Goal: Task Accomplishment & Management: Complete application form

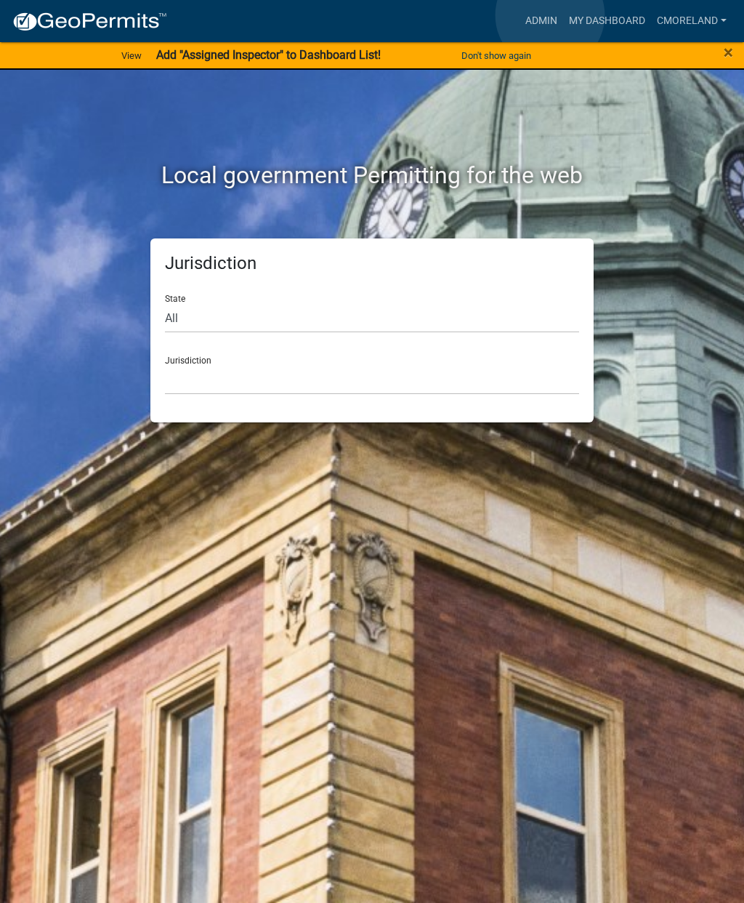
click at [550, 16] on link "Admin" at bounding box center [542, 21] width 44 height 28
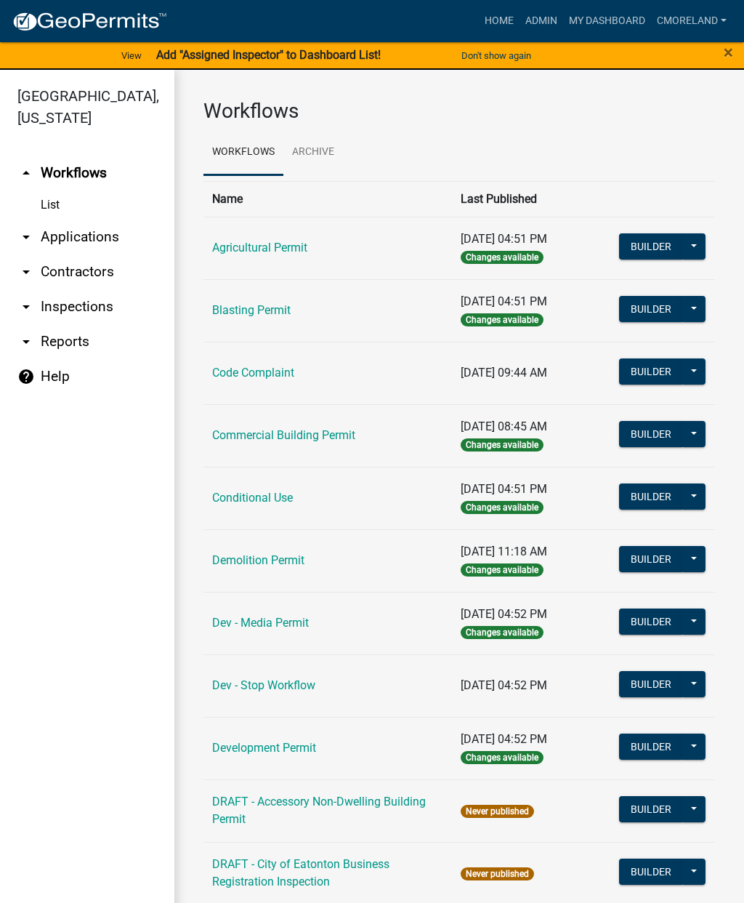
click at [91, 310] on link "arrow_drop_down Inspections" at bounding box center [87, 306] width 174 height 35
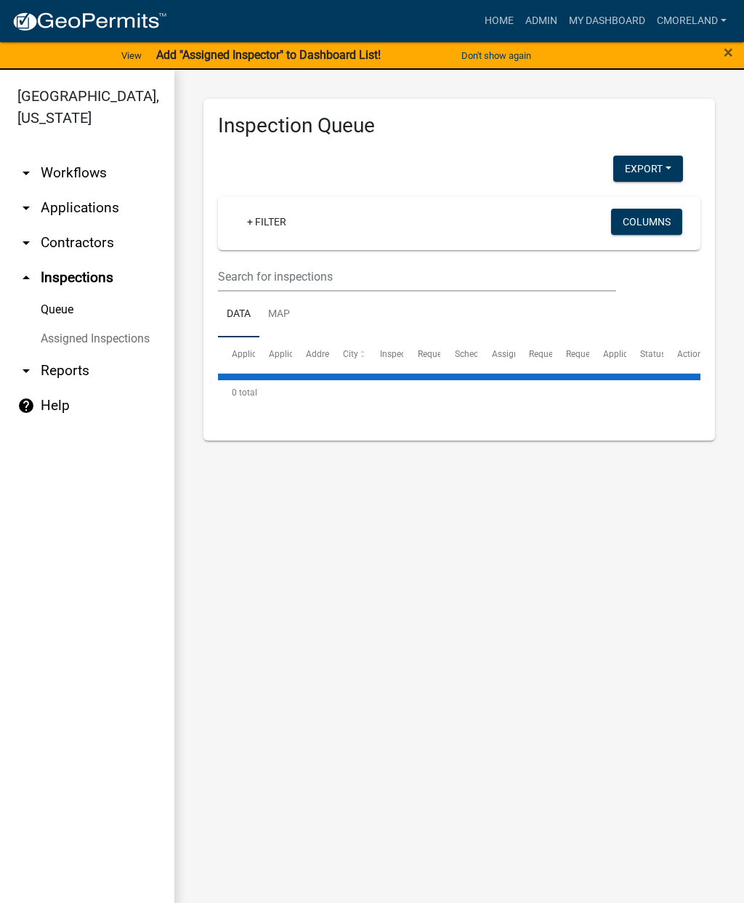
select select "2: 50"
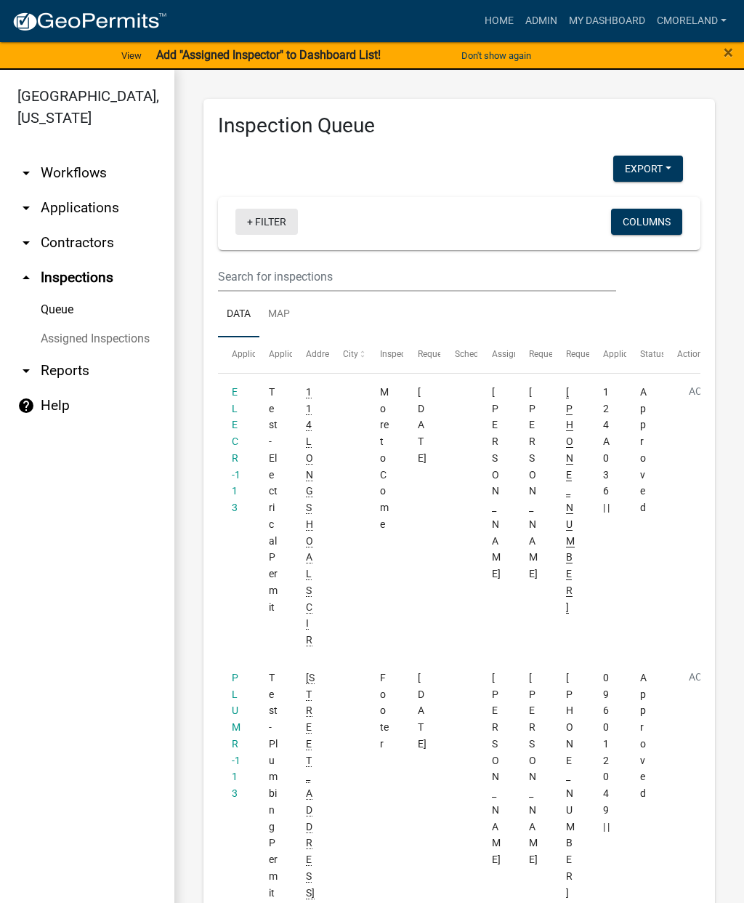
click at [275, 231] on link "+ Filter" at bounding box center [266, 222] width 63 height 26
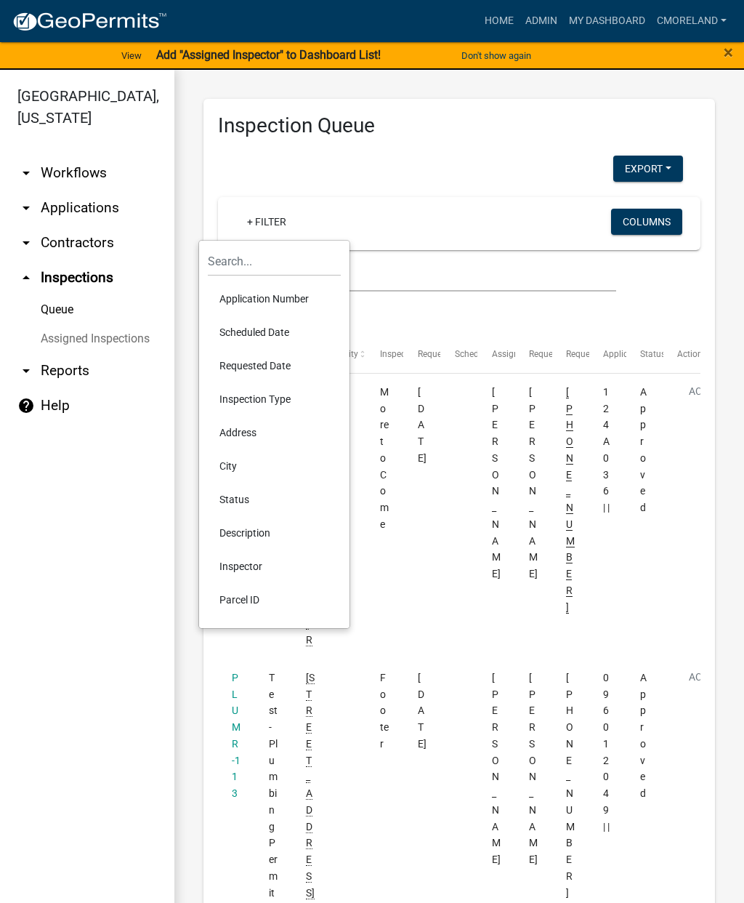
click at [254, 369] on li "Requested Date" at bounding box center [274, 365] width 133 height 33
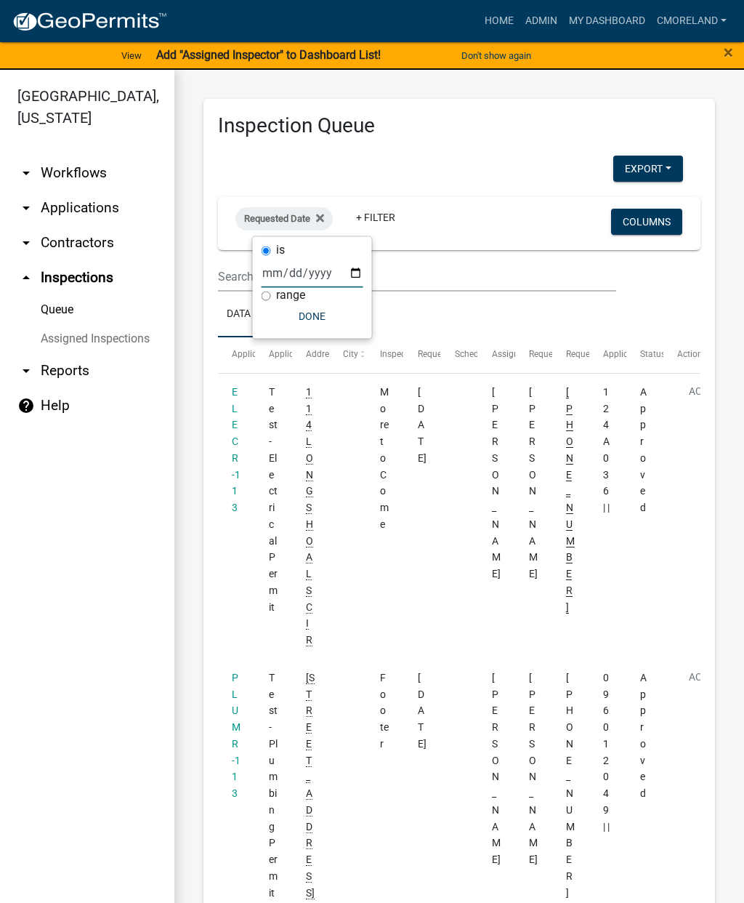
click at [295, 274] on input "date" at bounding box center [313, 273] width 102 height 30
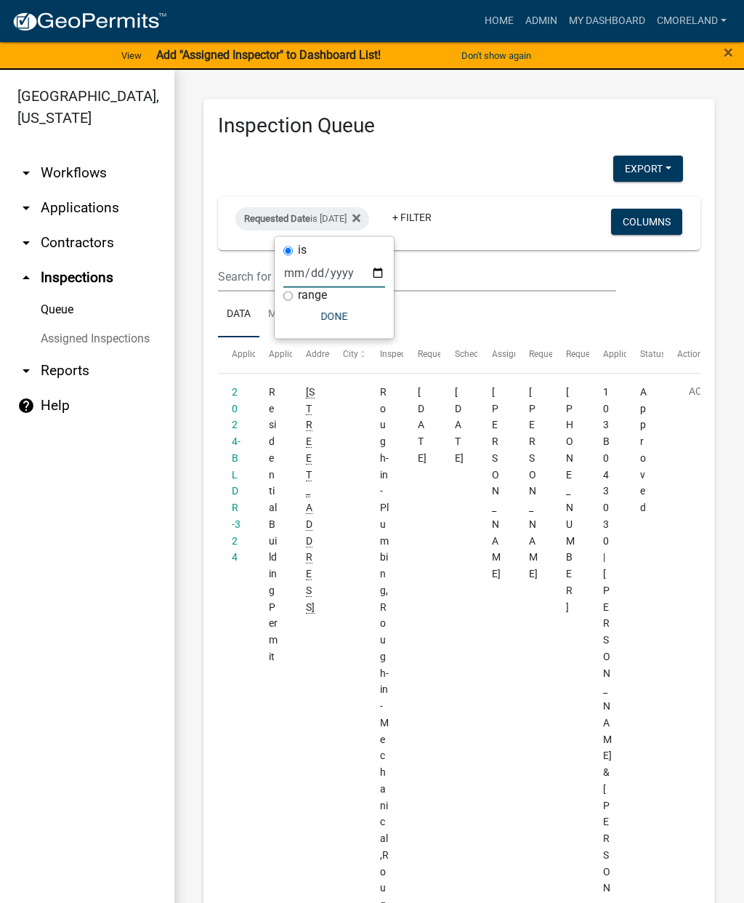
type input "[DATE]"
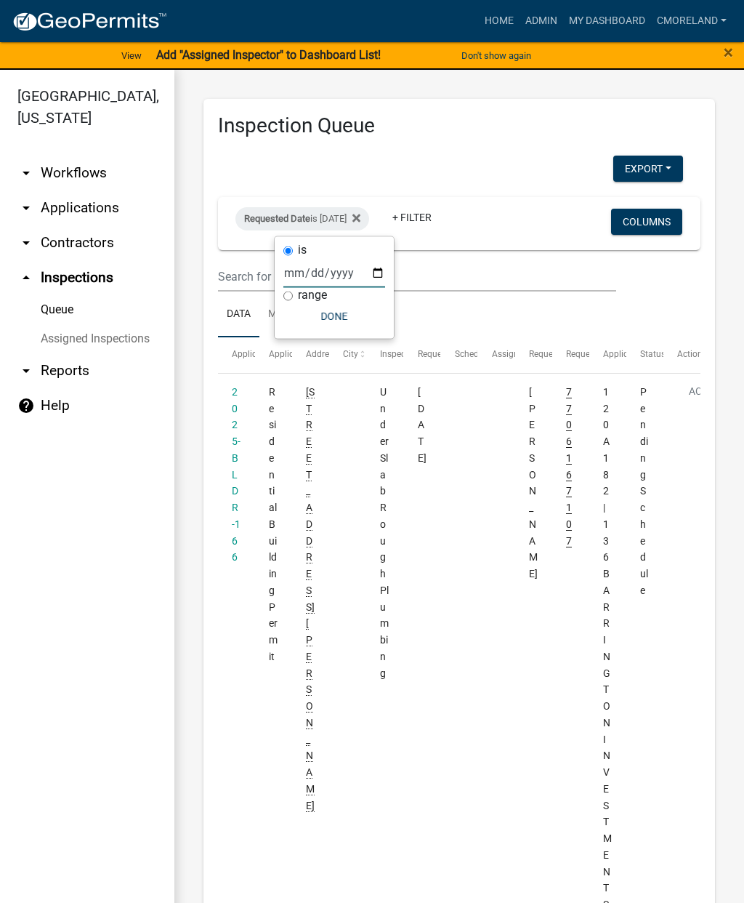
click at [315, 323] on button "Done" at bounding box center [334, 316] width 102 height 26
click at [238, 452] on link "2025-BLDR-166" at bounding box center [236, 474] width 9 height 177
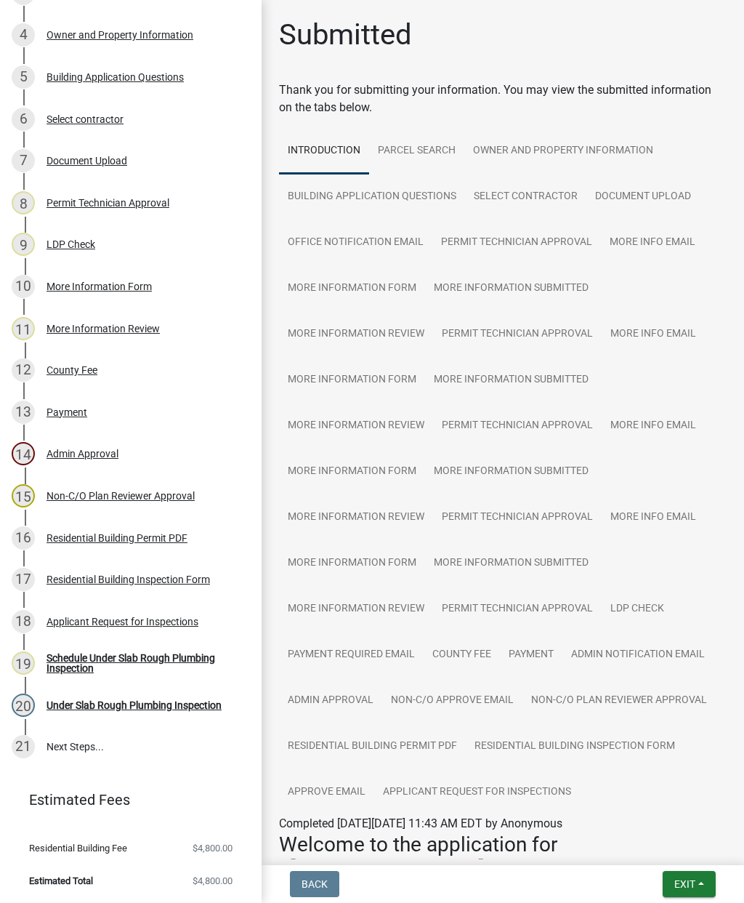
scroll to position [356, 0]
click at [102, 655] on div "Schedule Under Slab Rough Plumbing Inspection" at bounding box center [143, 663] width 192 height 20
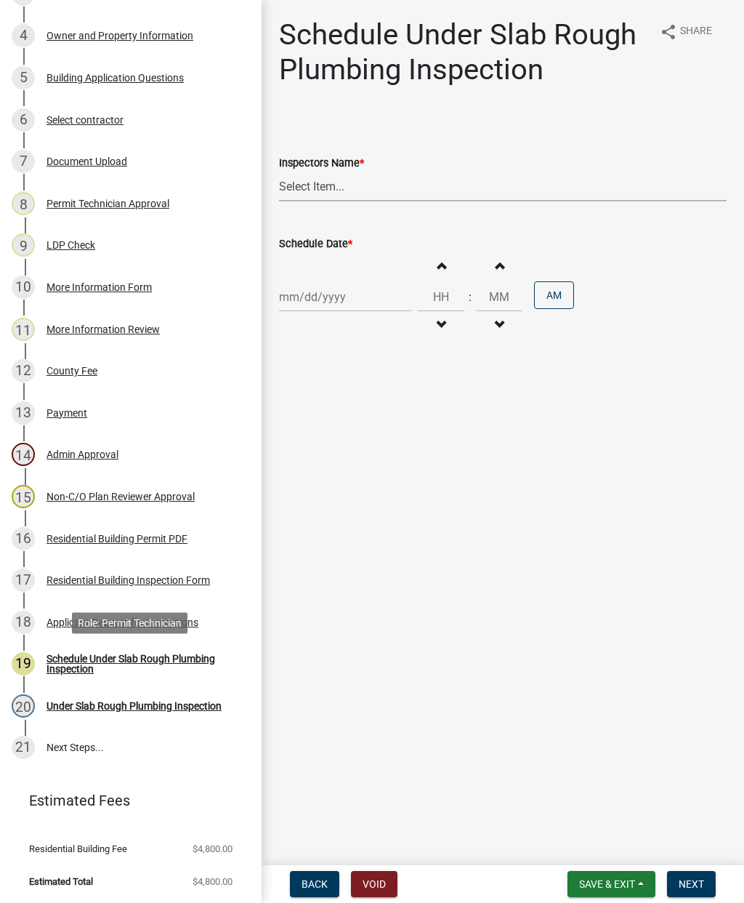
click at [340, 182] on select "Select Item... mrivera ([PERSON_NAME]) jstokes ([PERSON_NAME]) asmith105 ([PERS…" at bounding box center [503, 187] width 448 height 30
select select "07642ab0-564c-47bb-824b-0ccf2da83593"
click at [330, 294] on div at bounding box center [345, 297] width 133 height 30
select select "8"
select select "2025"
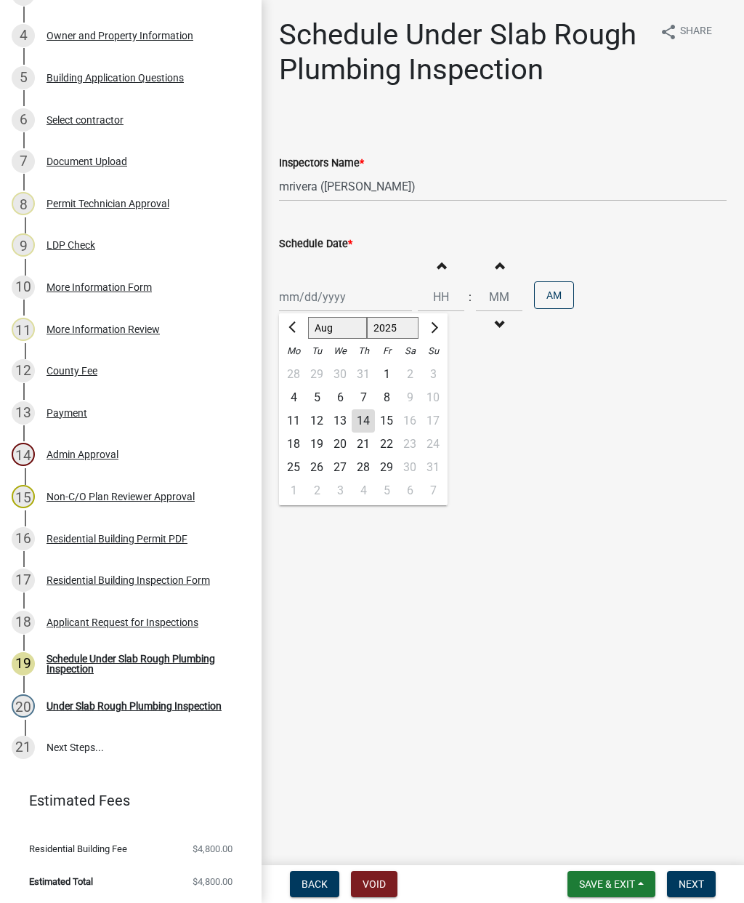
click at [385, 416] on div "15" at bounding box center [386, 420] width 23 height 23
type input "[DATE]"
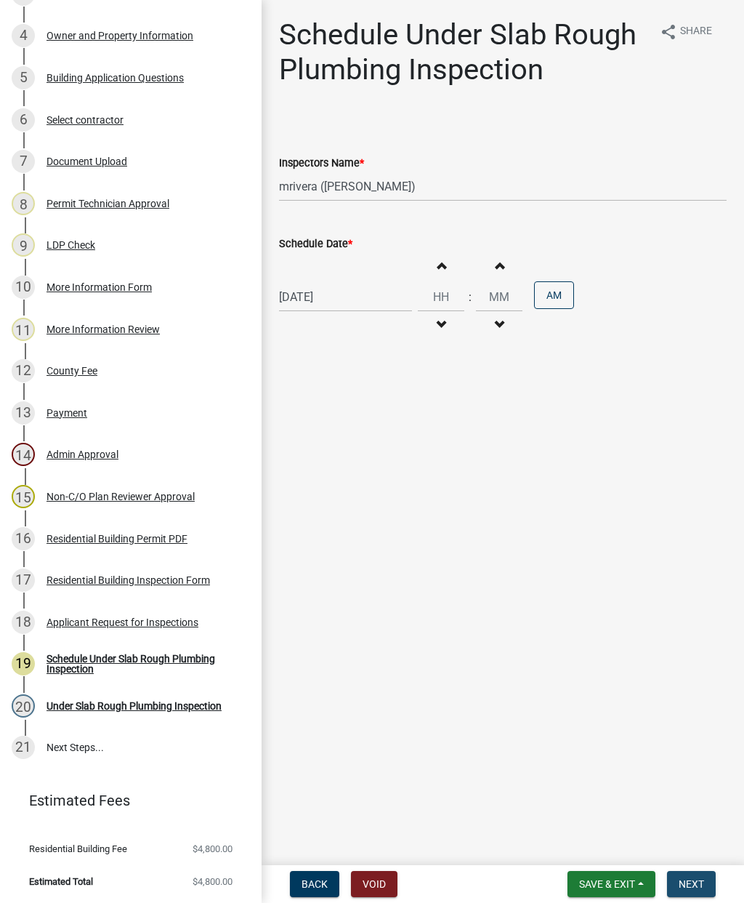
click at [684, 884] on span "Next" at bounding box center [691, 884] width 25 height 12
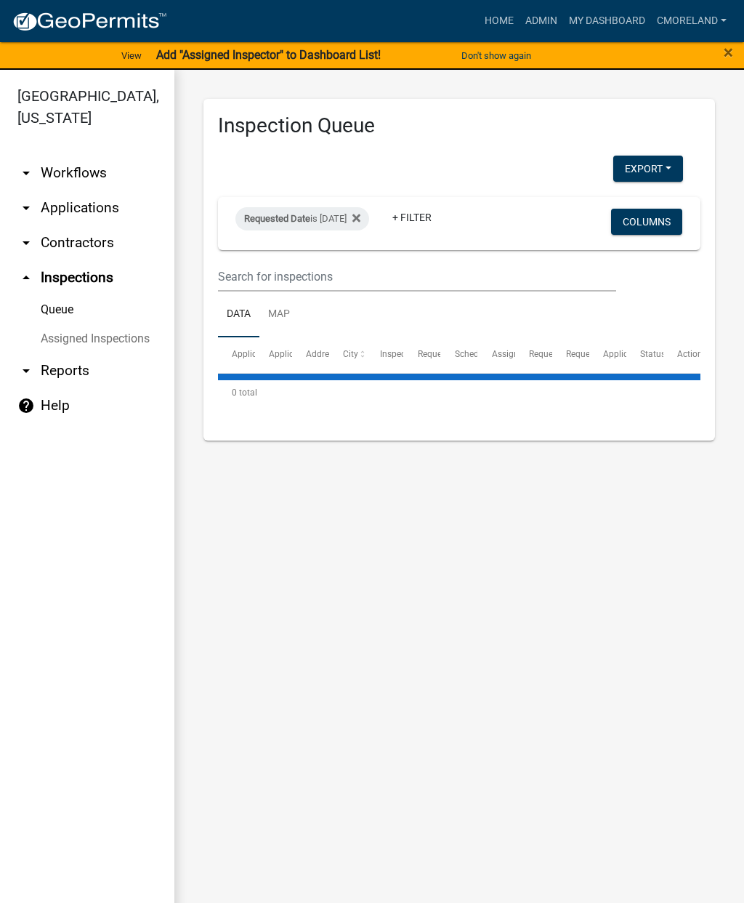
select select "2: 50"
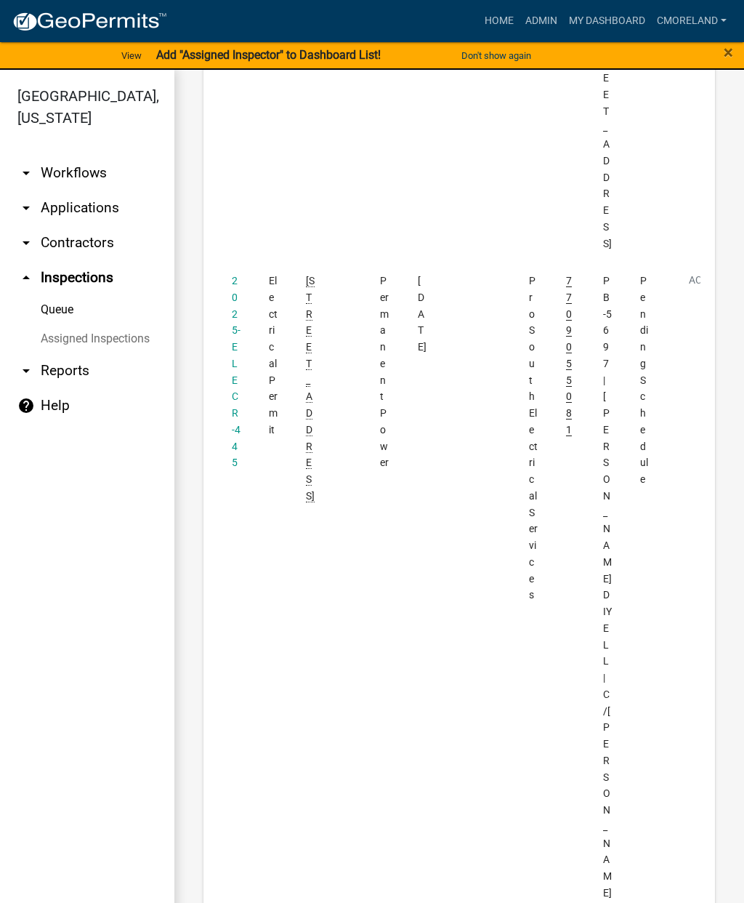
scroll to position [6496, 0]
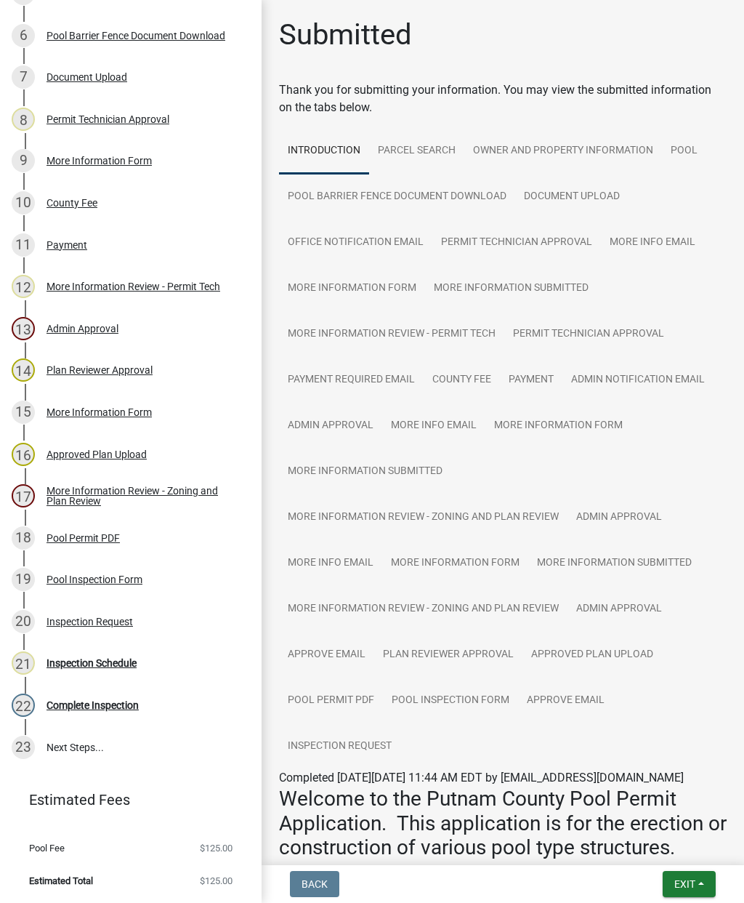
scroll to position [440, 0]
click at [88, 666] on div "Inspection Schedule" at bounding box center [92, 663] width 90 height 10
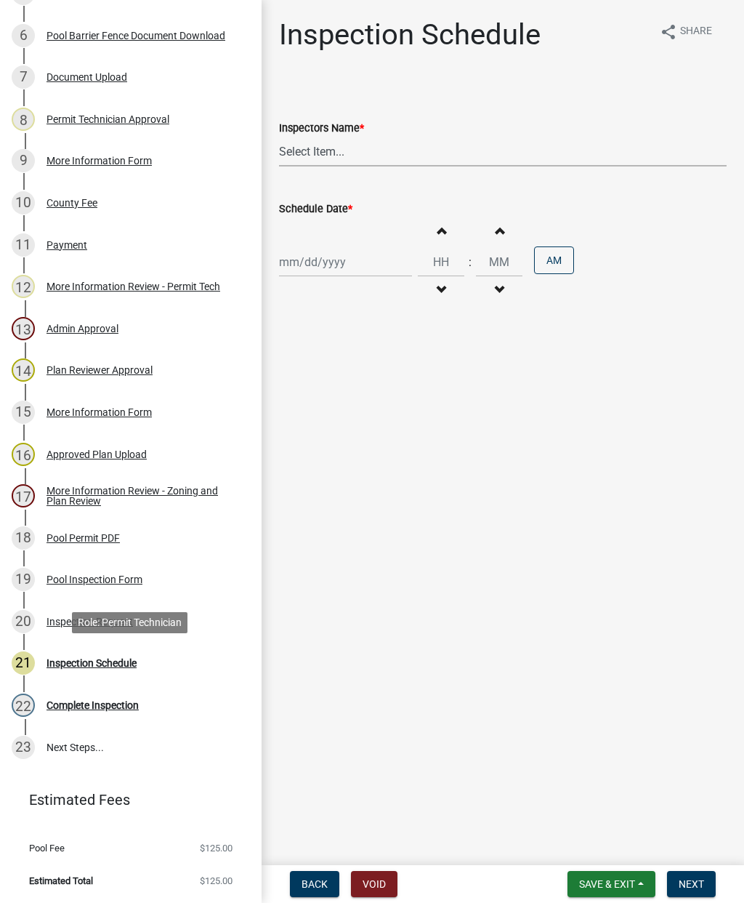
click at [382, 148] on select "Select Item... mrivera ([PERSON_NAME]) jstokes ([PERSON_NAME]) asmith105 ([PERS…" at bounding box center [503, 152] width 448 height 30
select select "a0ea4169-8540-4a2c-b9f4-cf4c1ffdeb95"
click at [313, 259] on div at bounding box center [345, 262] width 133 height 30
select select "8"
select select "2025"
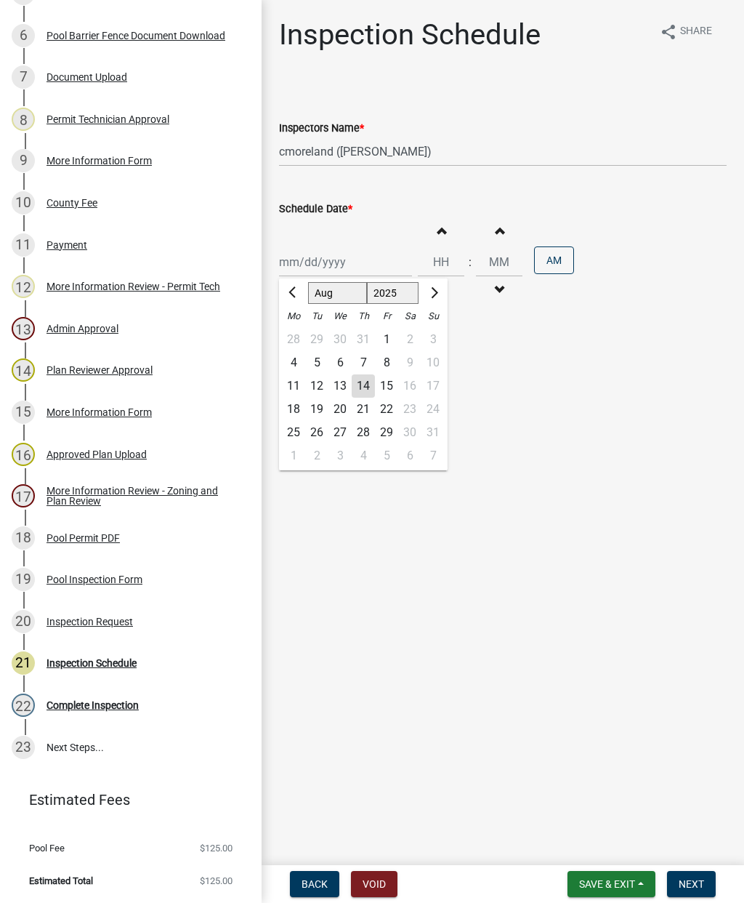
click at [384, 376] on div "15" at bounding box center [386, 385] width 23 height 23
type input "[DATE]"
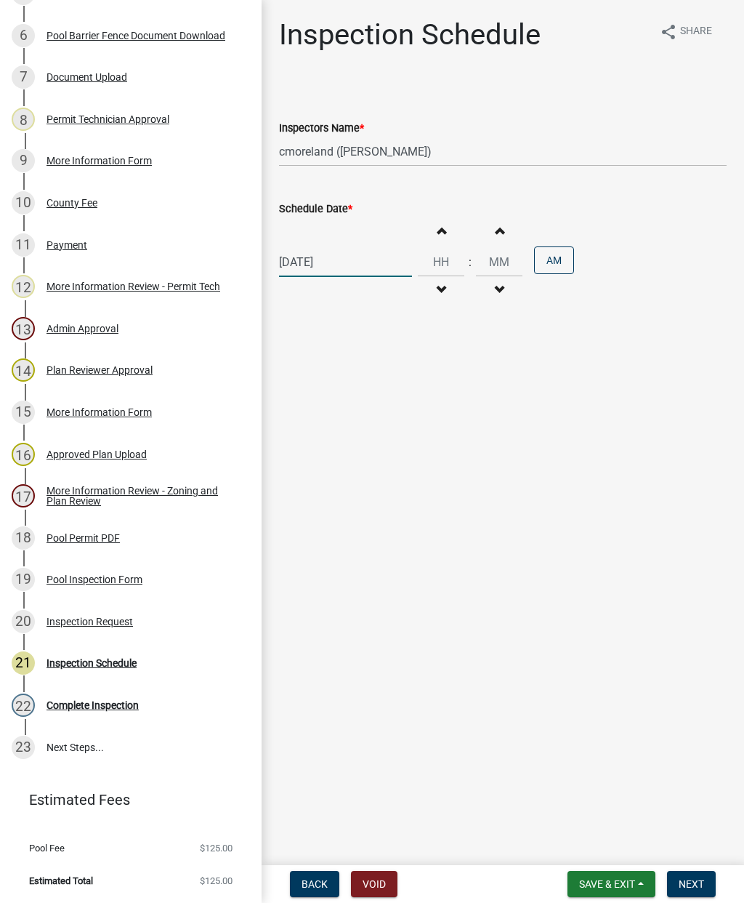
click at [318, 254] on div "[DATE]" at bounding box center [345, 262] width 133 height 30
select select "8"
select select "2025"
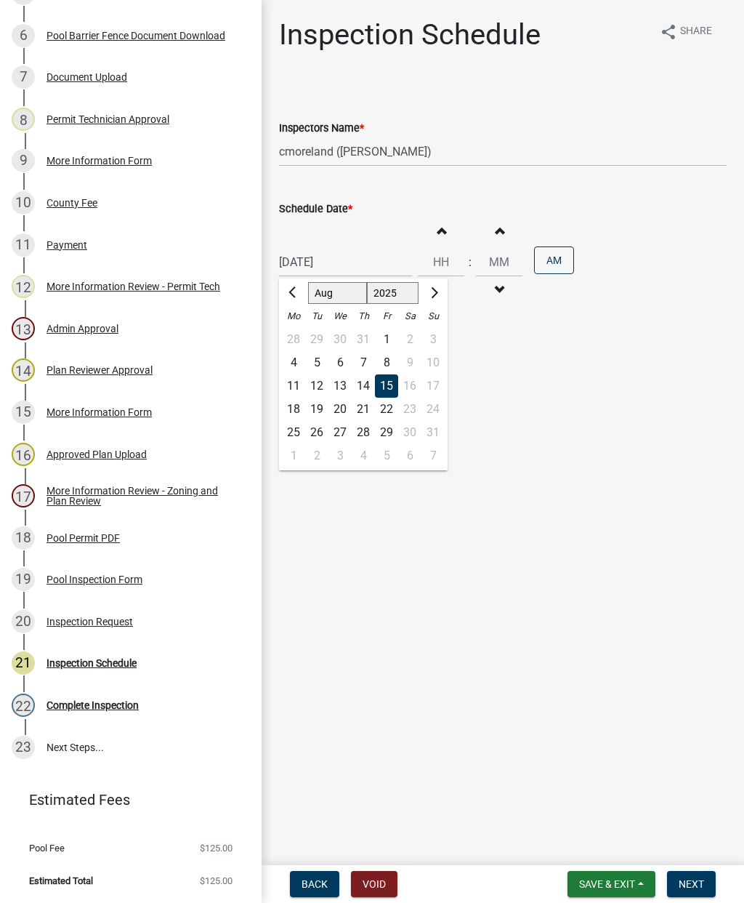
click at [293, 408] on div "18" at bounding box center [293, 409] width 23 height 23
type input "[DATE]"
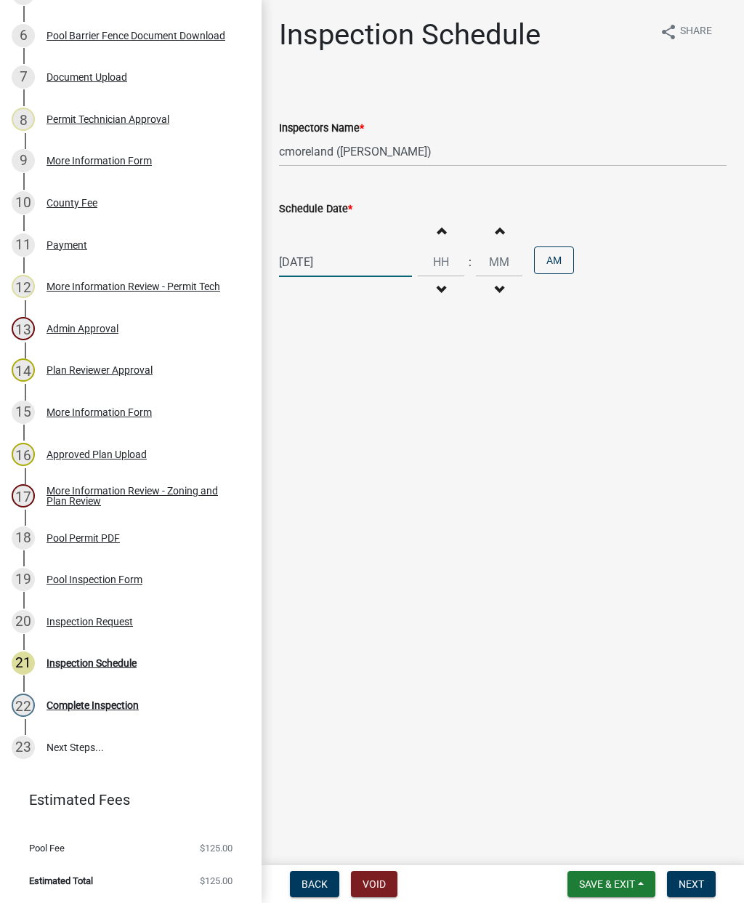
click at [348, 259] on div "[DATE]" at bounding box center [345, 262] width 133 height 30
select select "8"
select select "2025"
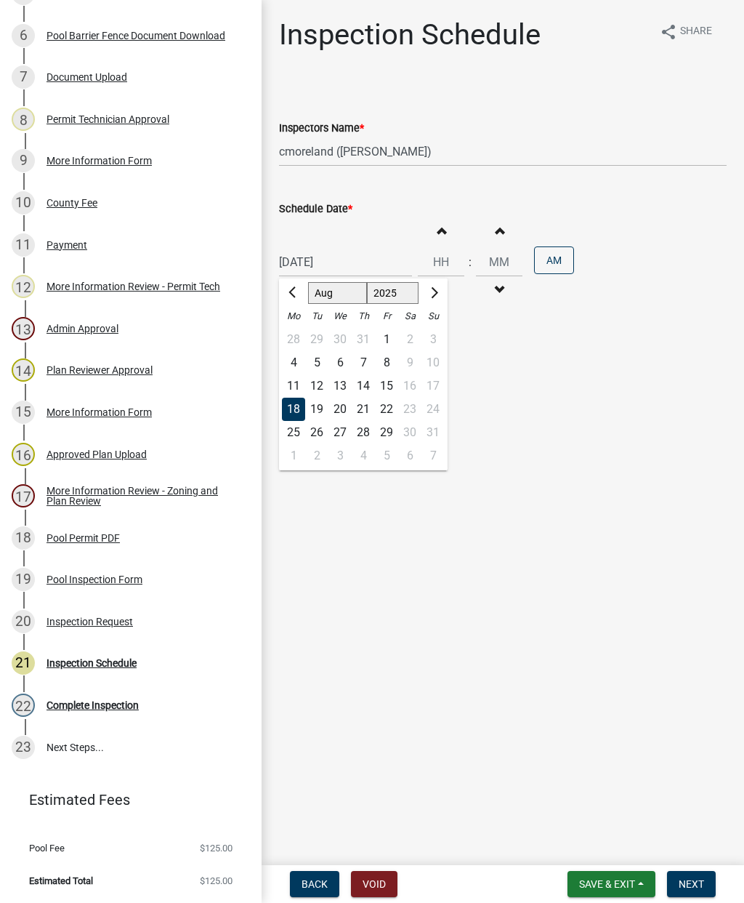
click at [286, 411] on div "18" at bounding box center [293, 409] width 23 height 23
click at [684, 885] on span "Next" at bounding box center [691, 884] width 25 height 12
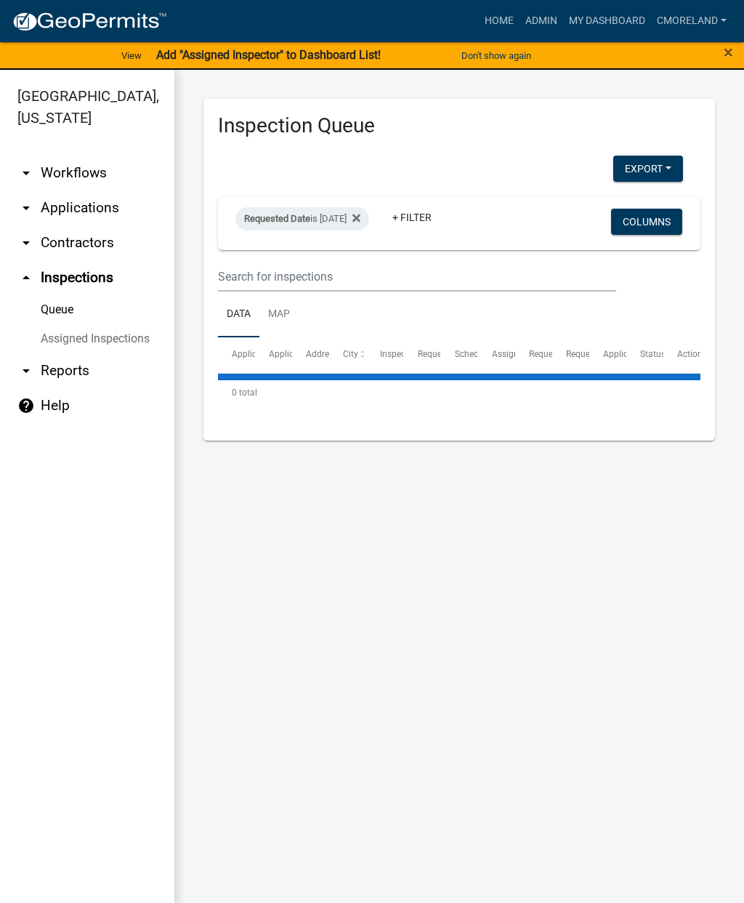
select select "2: 50"
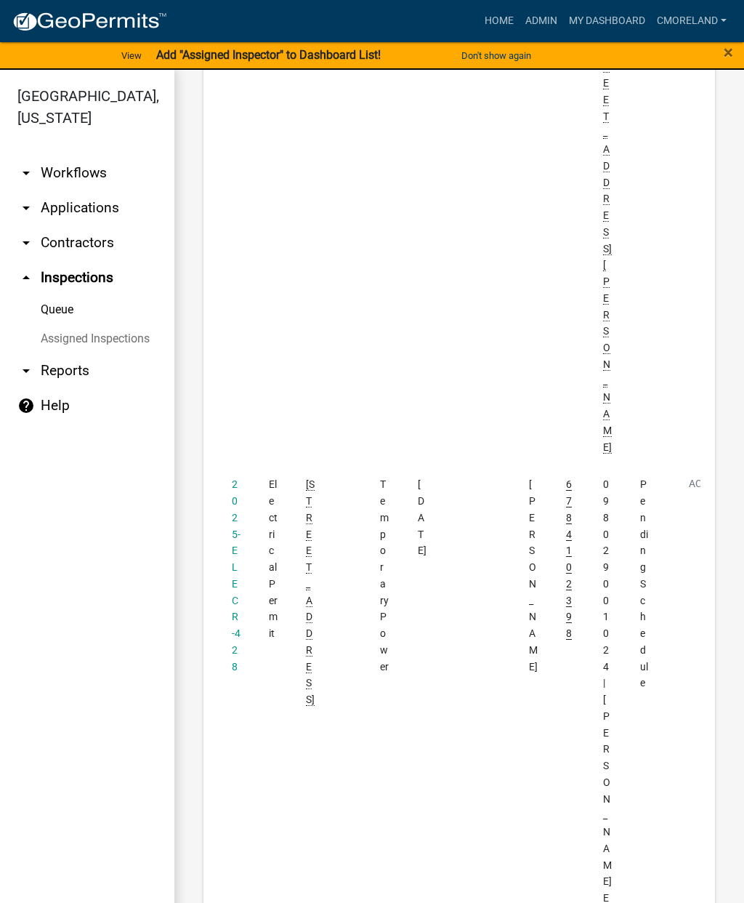
scroll to position [946, 0]
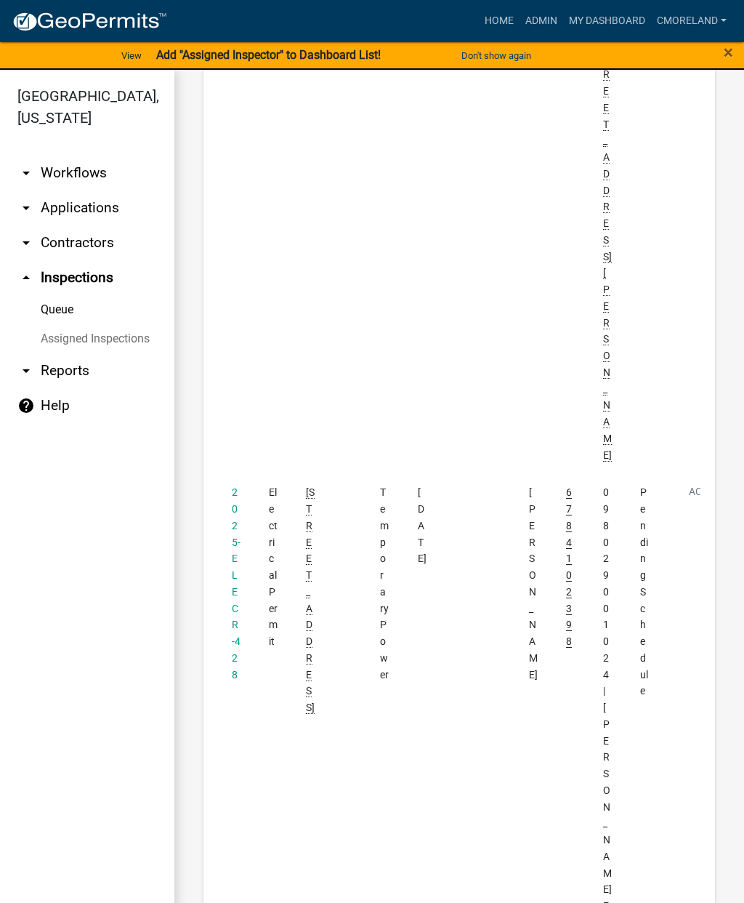
click at [238, 486] on link "2025-ELECR-428" at bounding box center [236, 582] width 9 height 193
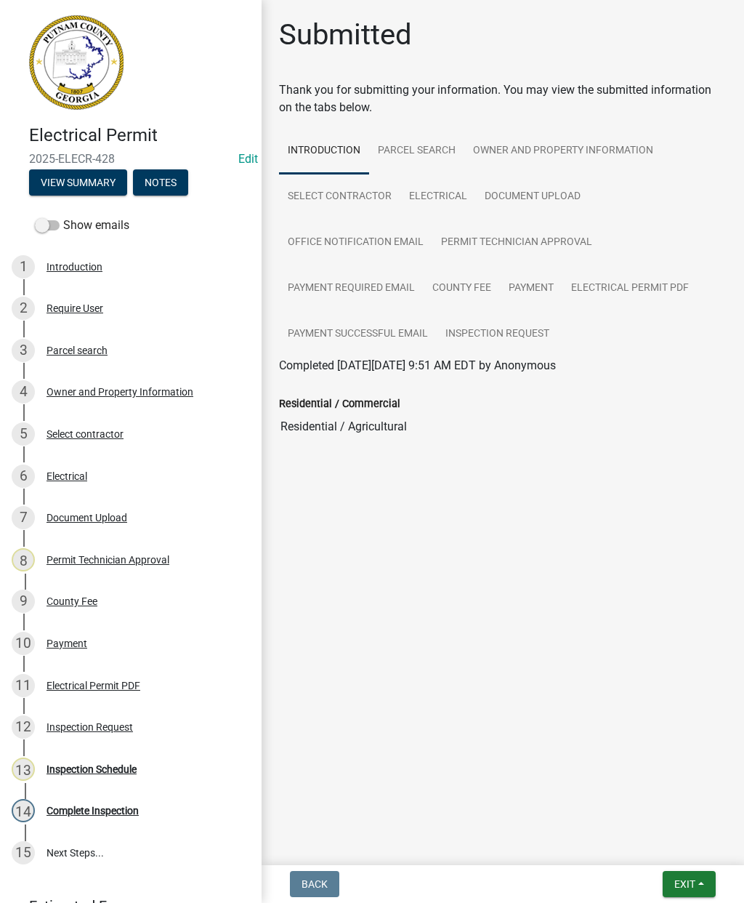
click at [108, 769] on div "Inspection Schedule" at bounding box center [92, 769] width 90 height 10
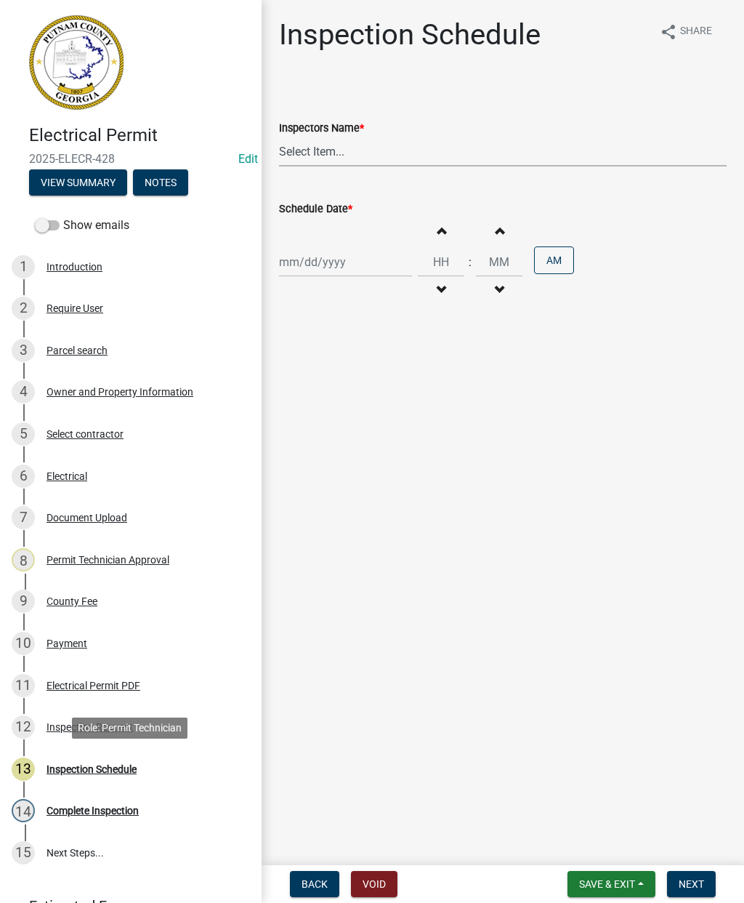
click at [349, 156] on select "Select Item... mrivera ([PERSON_NAME]) jstokes ([PERSON_NAME]) asmith105 ([PERS…" at bounding box center [503, 152] width 448 height 30
select select "07642ab0-564c-47bb-824b-0ccf2da83593"
click at [315, 255] on div at bounding box center [345, 262] width 133 height 30
select select "8"
select select "2025"
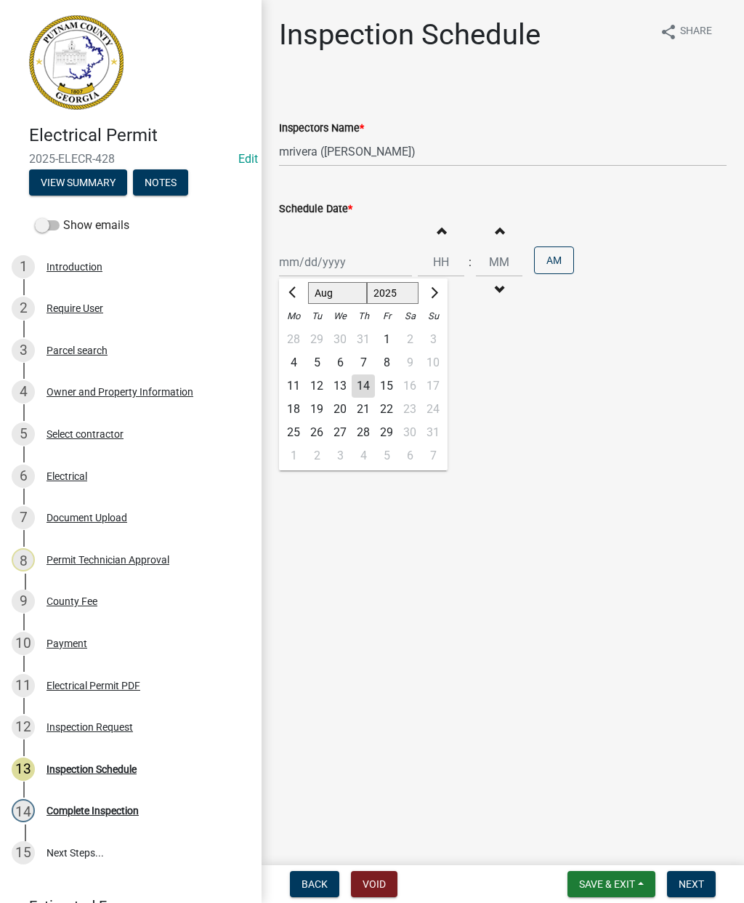
click at [388, 383] on div "15" at bounding box center [386, 385] width 23 height 23
type input "[DATE]"
click at [693, 887] on span "Next" at bounding box center [691, 884] width 25 height 12
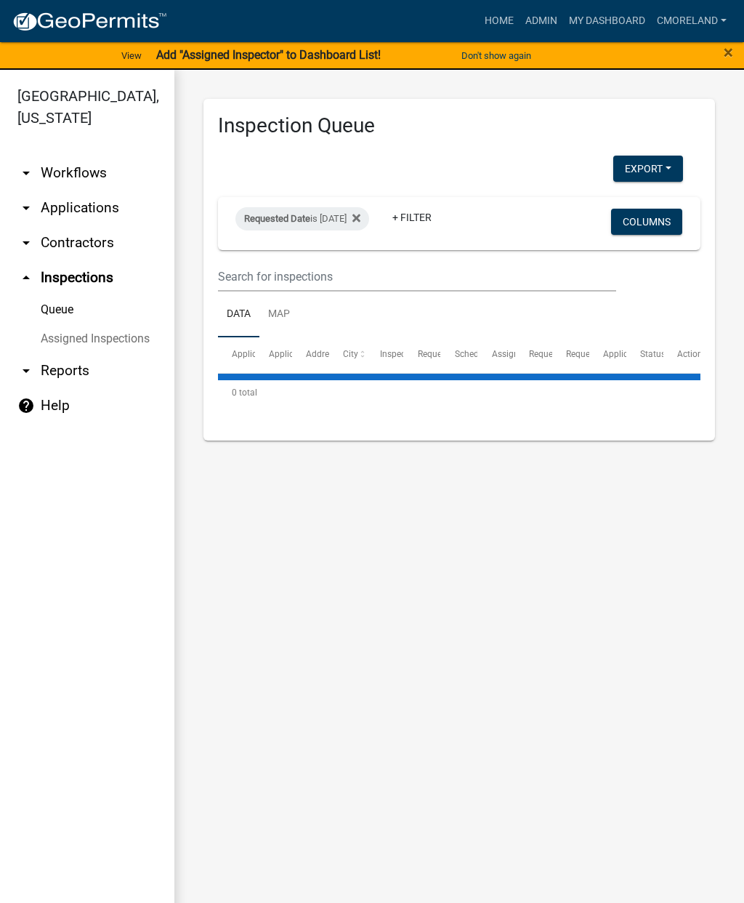
select select "2: 50"
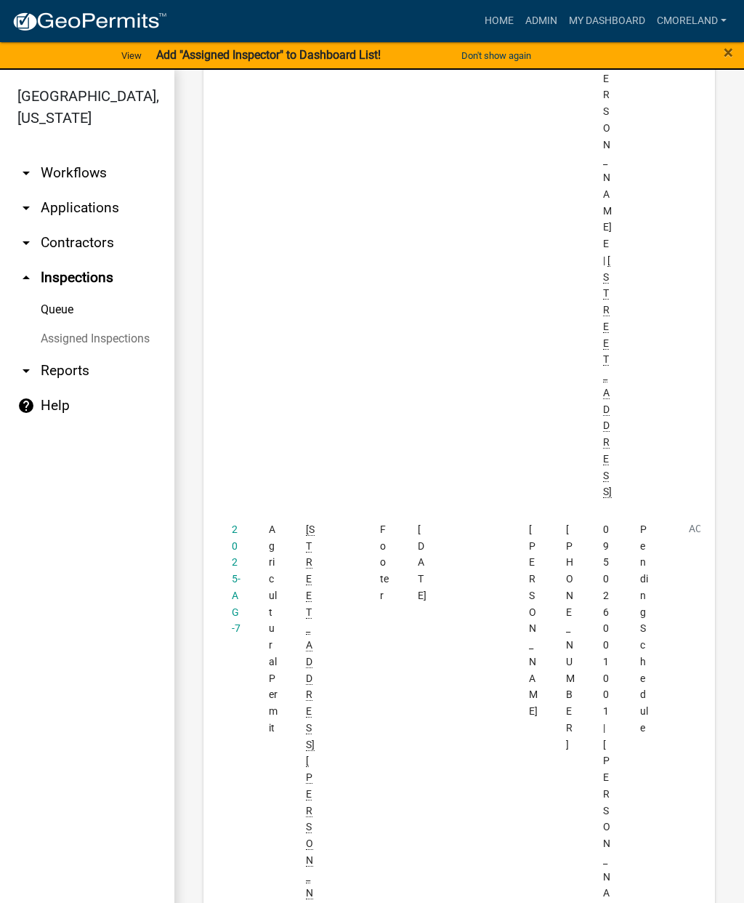
scroll to position [1584, 0]
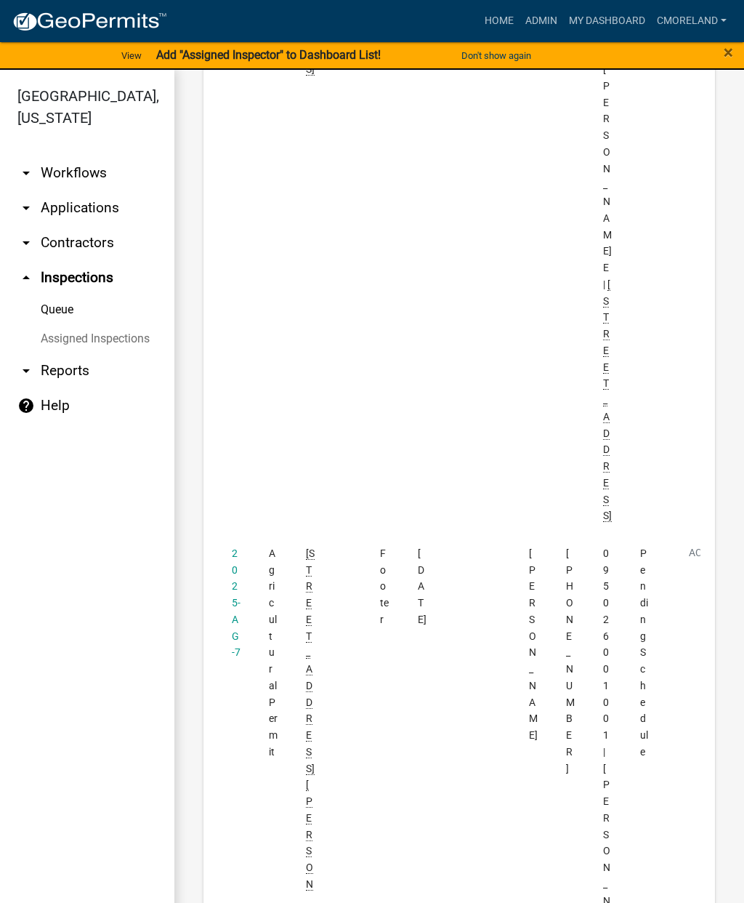
click at [233, 547] on link "2025-AG-7" at bounding box center [236, 602] width 9 height 111
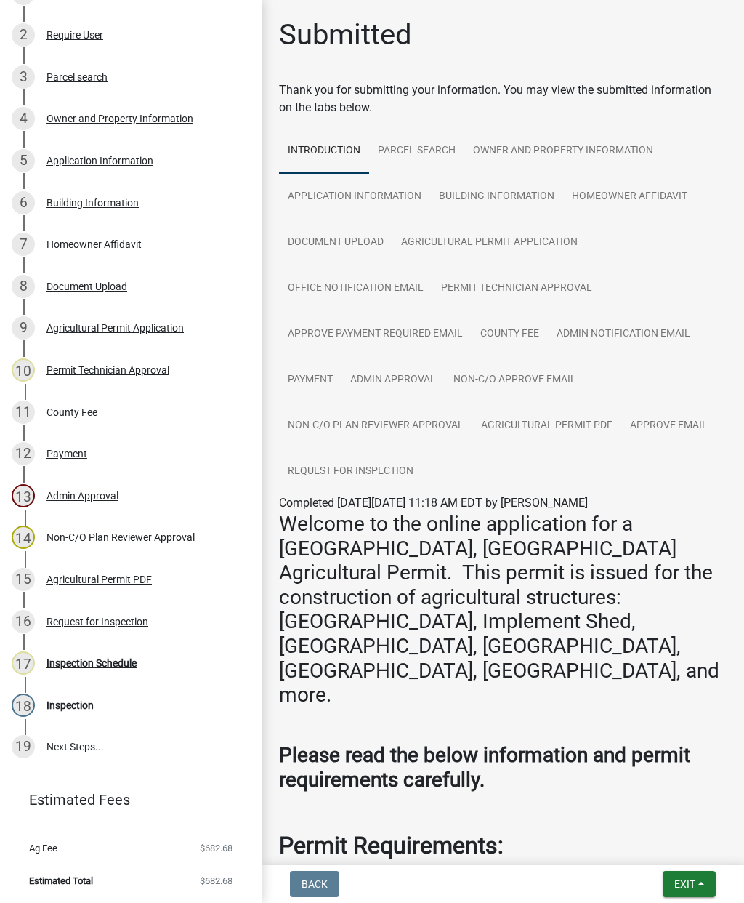
scroll to position [273, 0]
click at [103, 667] on div "Inspection Schedule" at bounding box center [92, 663] width 90 height 10
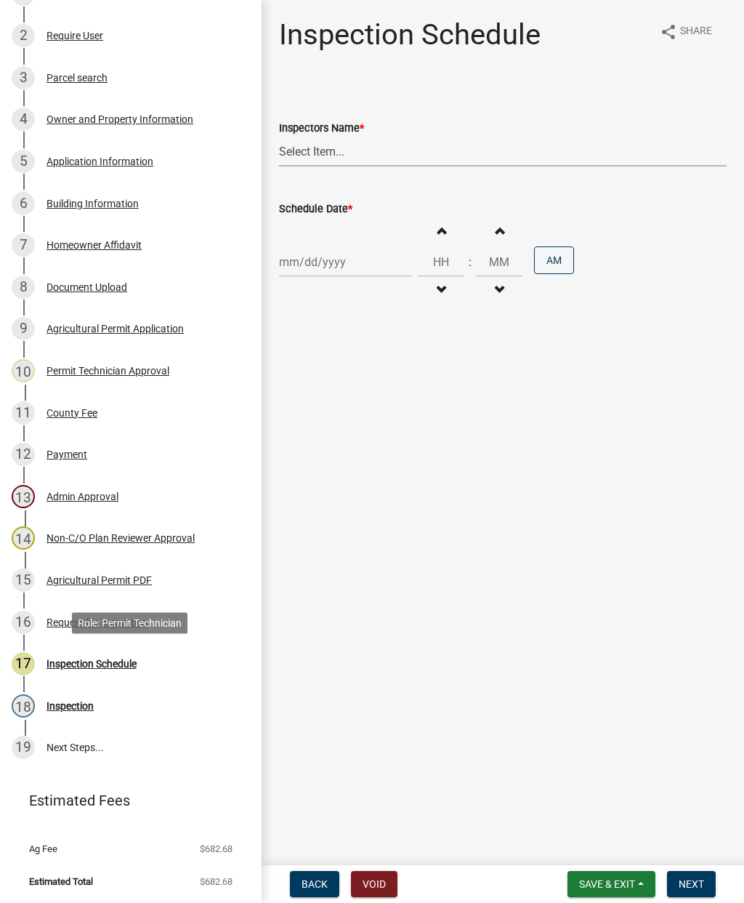
click at [365, 140] on select "Select Item... mrivera ([PERSON_NAME]) jstokes ([PERSON_NAME]) asmith105 ([PERS…" at bounding box center [503, 152] width 448 height 30
select select "07642ab0-564c-47bb-824b-0ccf2da83593"
click at [326, 256] on div at bounding box center [345, 262] width 133 height 30
select select "8"
select select "2025"
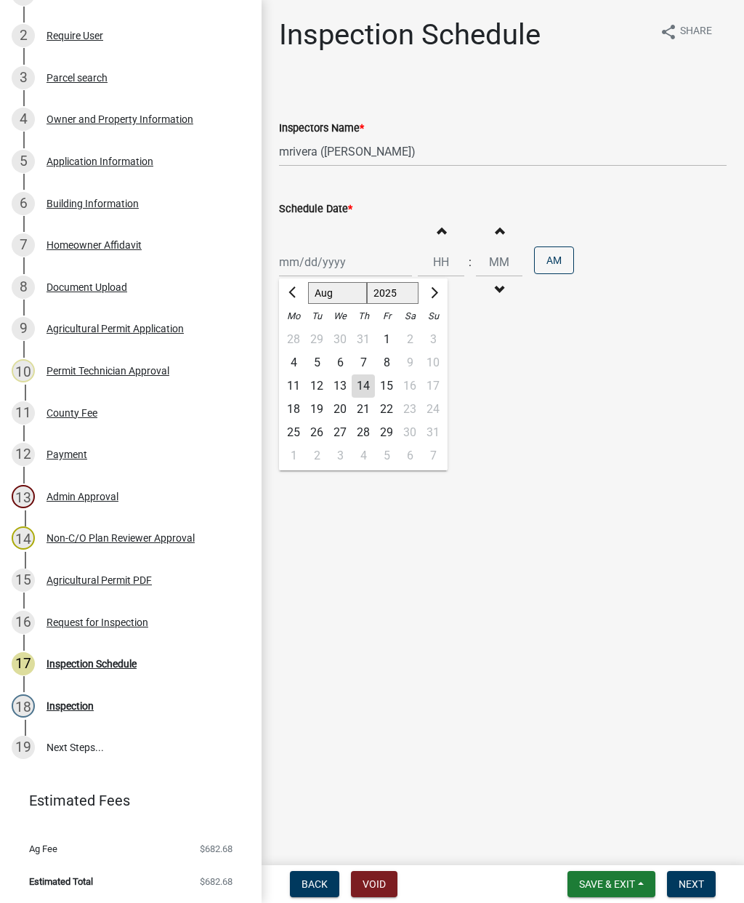
click at [357, 379] on div "14" at bounding box center [363, 385] width 23 height 23
type input "[DATE]"
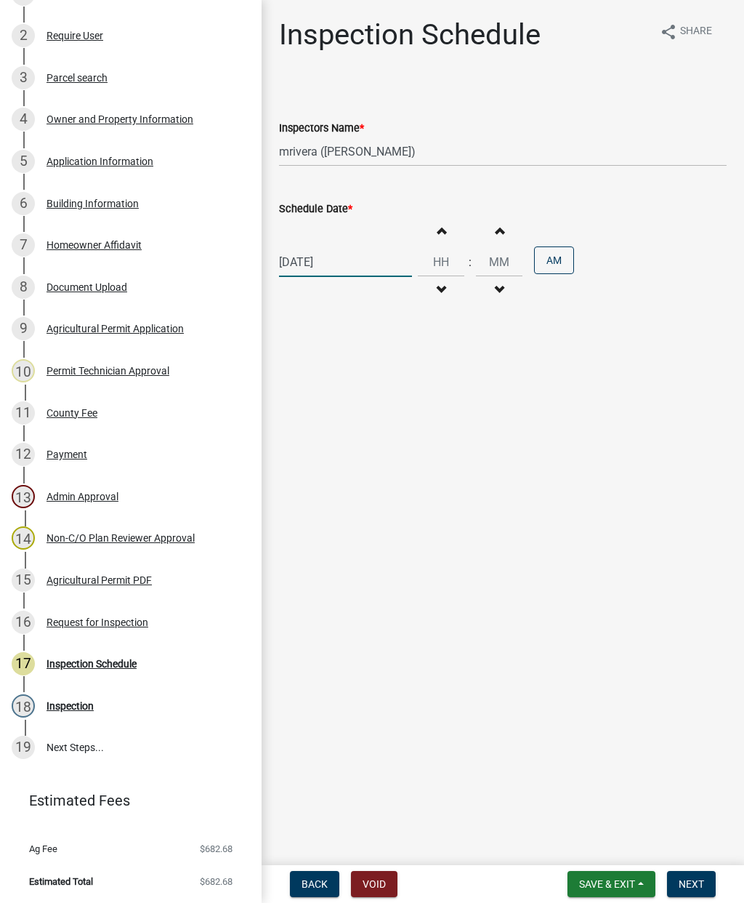
click at [322, 265] on div "[DATE]" at bounding box center [345, 262] width 133 height 30
select select "8"
select select "2025"
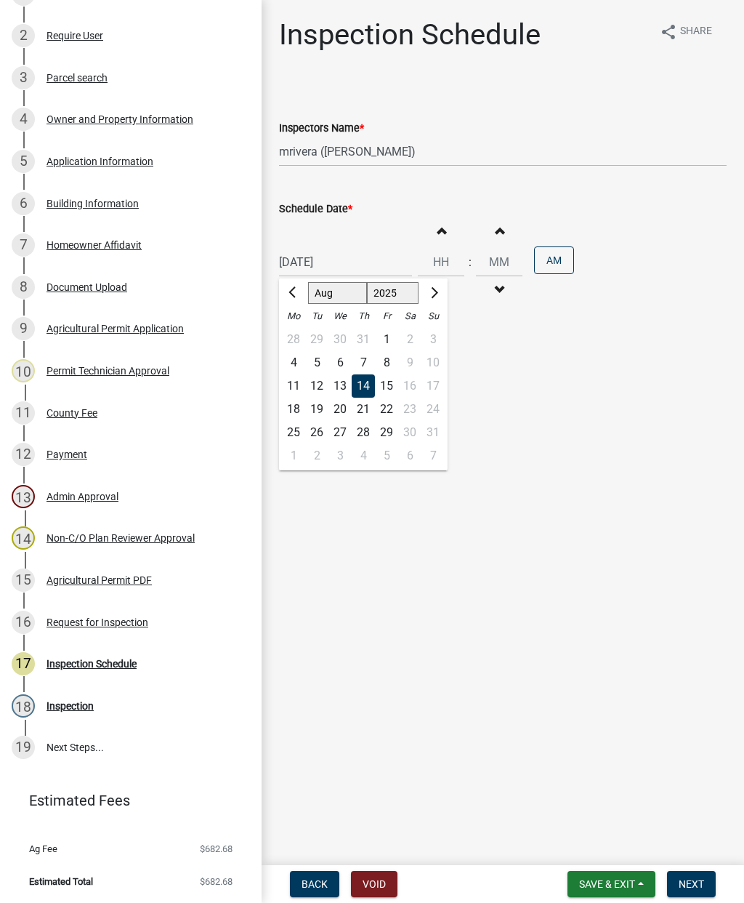
click at [377, 377] on div "15" at bounding box center [386, 385] width 23 height 23
type input "[DATE]"
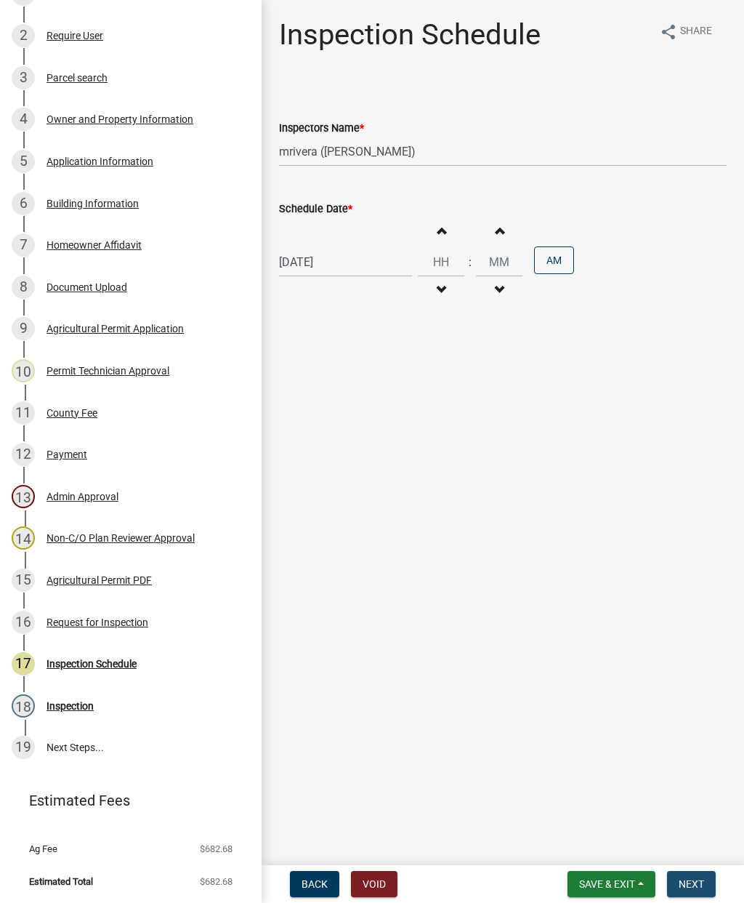
click at [699, 879] on span "Next" at bounding box center [691, 884] width 25 height 12
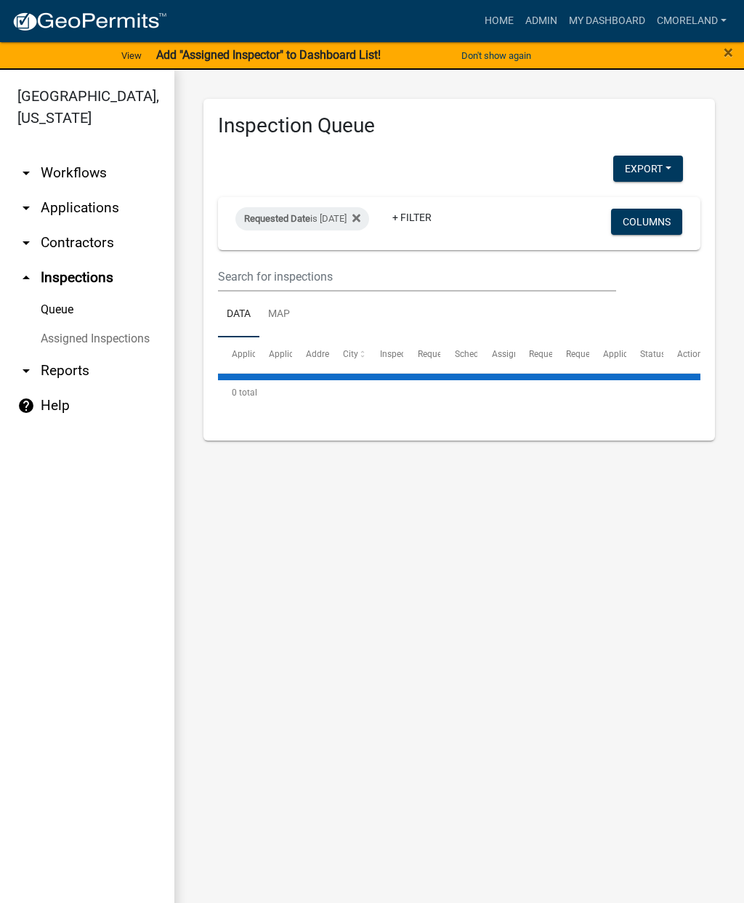
select select "2: 50"
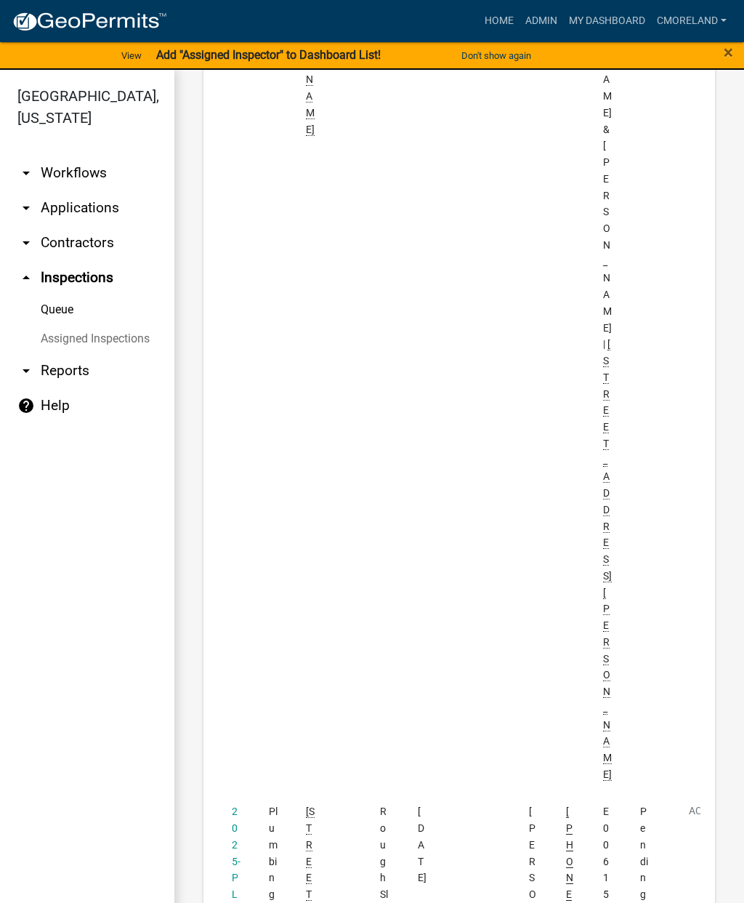
scroll to position [2370, 0]
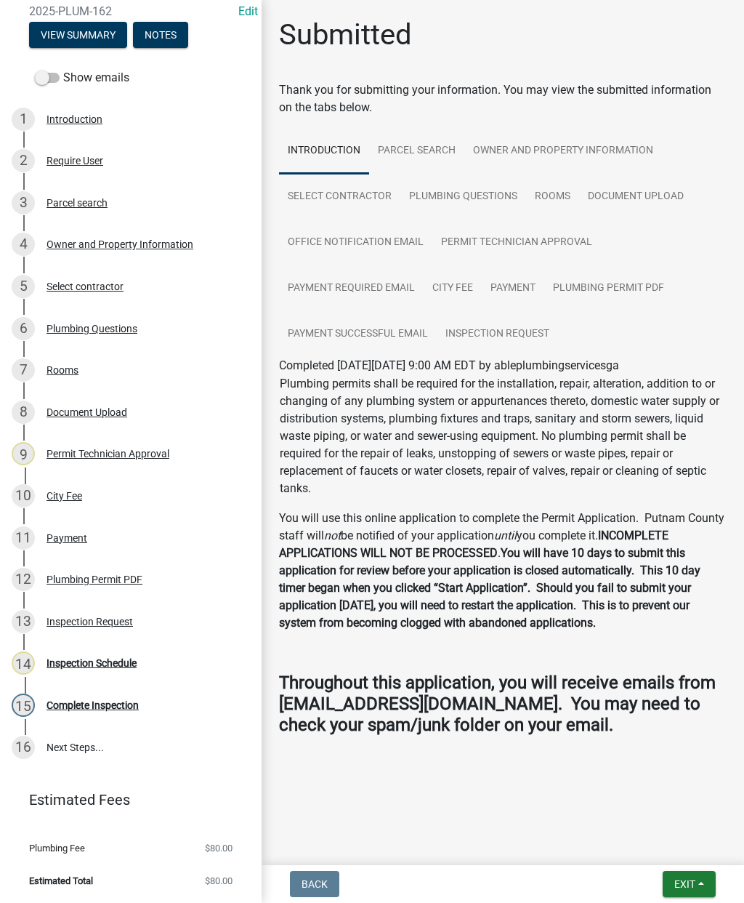
scroll to position [148, 0]
click at [89, 661] on div "Inspection Schedule" at bounding box center [92, 663] width 90 height 10
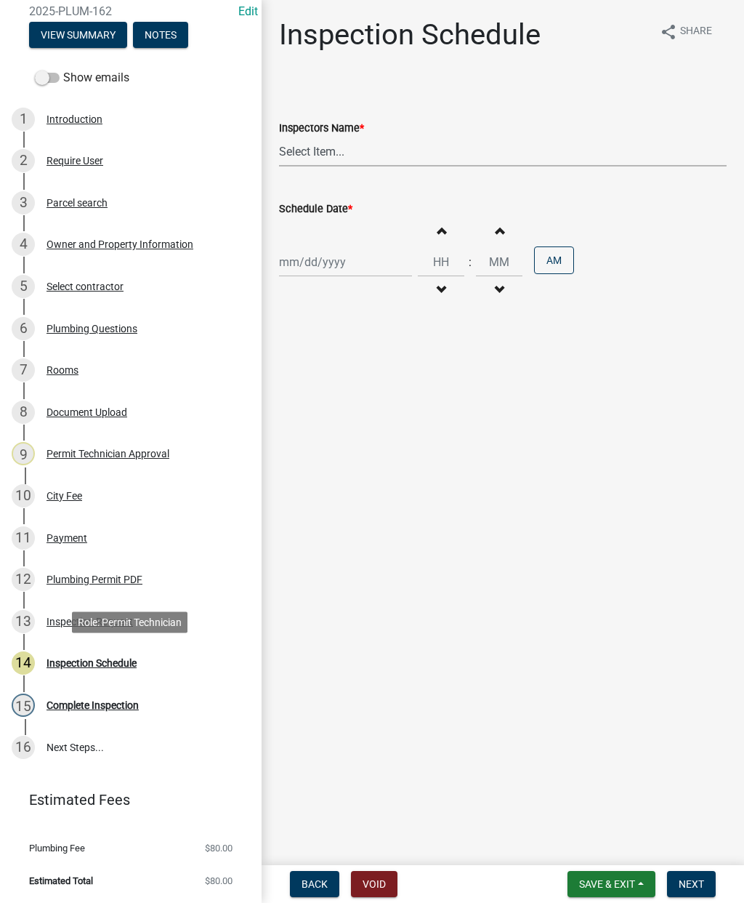
click at [348, 148] on select "Select Item... mrivera ([PERSON_NAME]) jstokes ([PERSON_NAME]) asmith105 ([PERS…" at bounding box center [503, 152] width 448 height 30
select select "07642ab0-564c-47bb-824b-0ccf2da83593"
click at [320, 248] on div at bounding box center [345, 262] width 133 height 30
select select "8"
select select "2025"
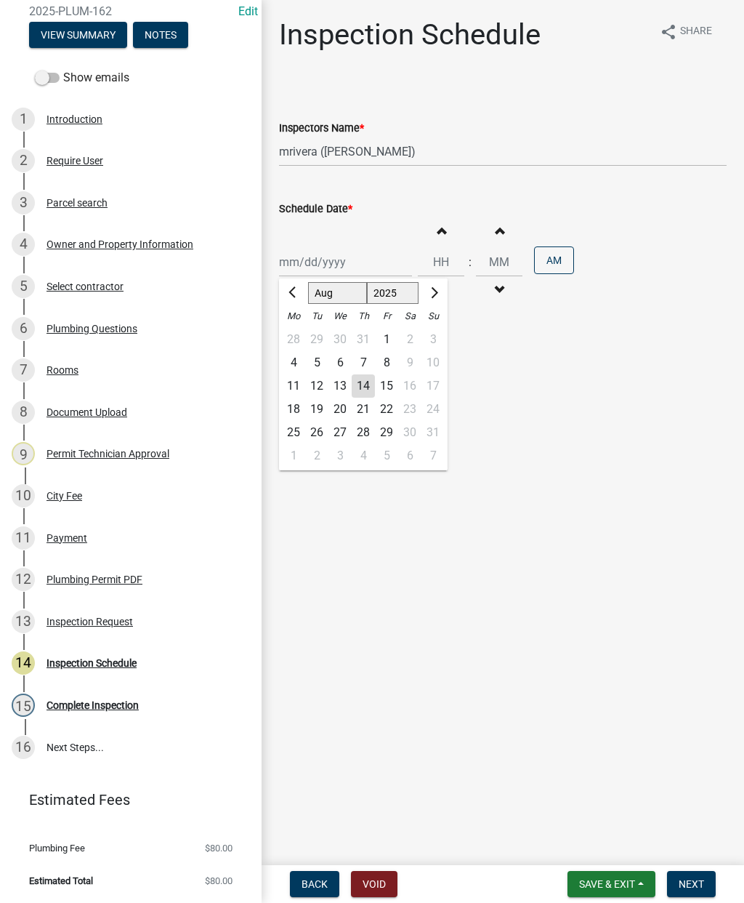
click at [396, 375] on div "15" at bounding box center [386, 385] width 23 height 23
type input "[DATE]"
click at [688, 884] on span "Next" at bounding box center [691, 884] width 25 height 12
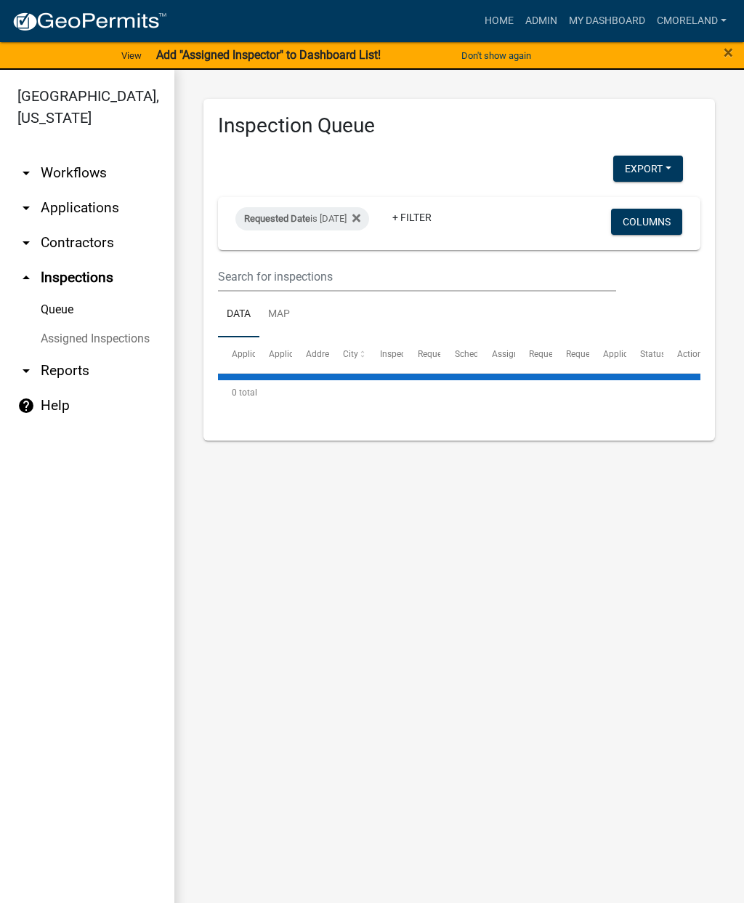
select select "2: 50"
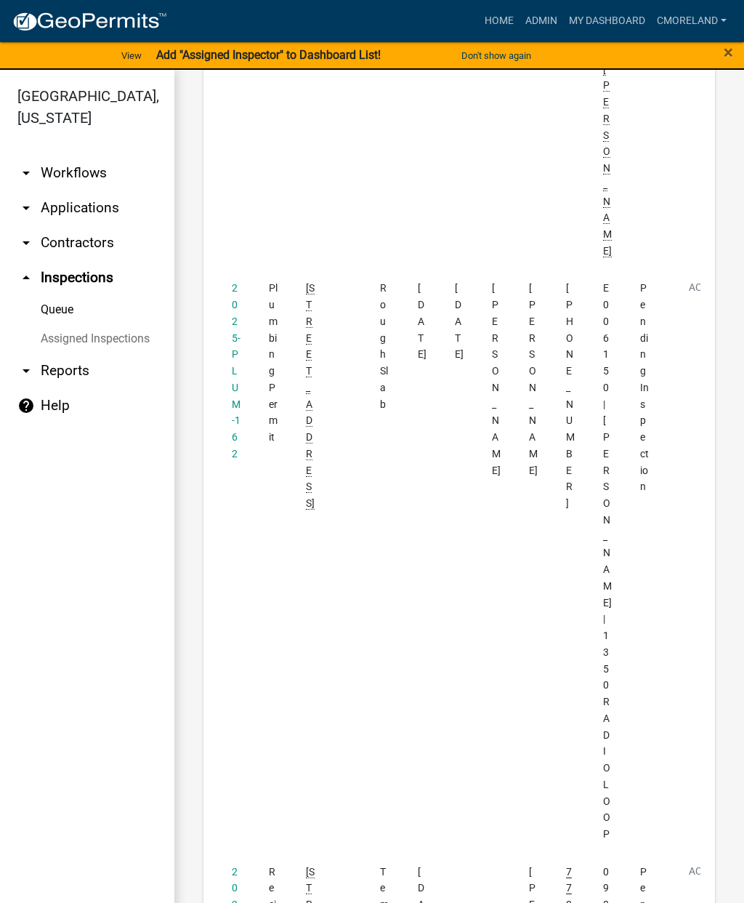
scroll to position [2946, 0]
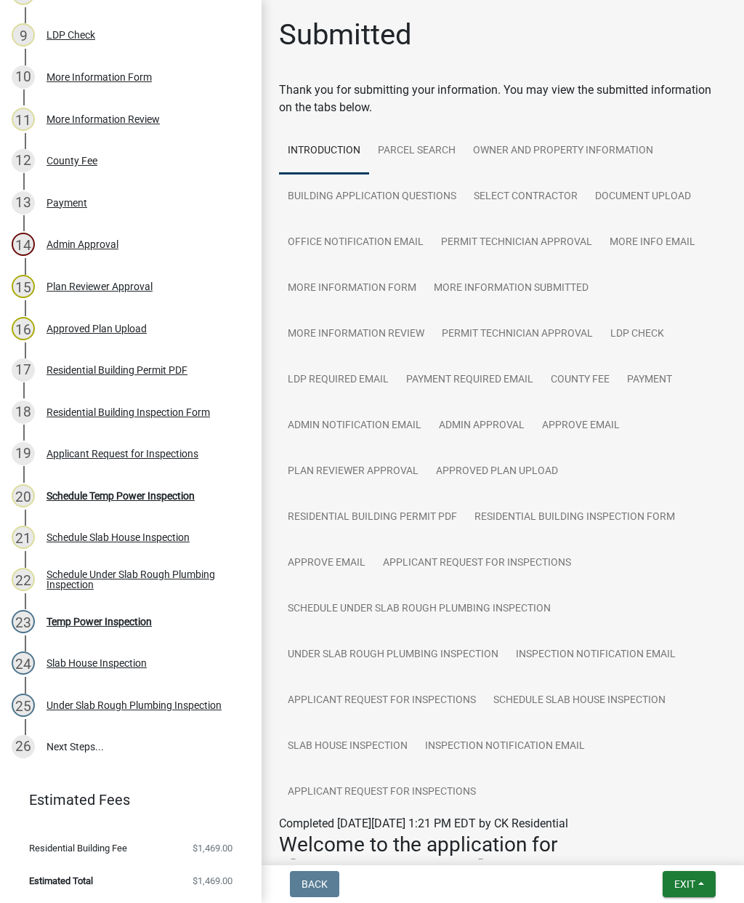
scroll to position [565, 0]
click at [124, 495] on div "Schedule Temp Power Inspection" at bounding box center [121, 496] width 148 height 10
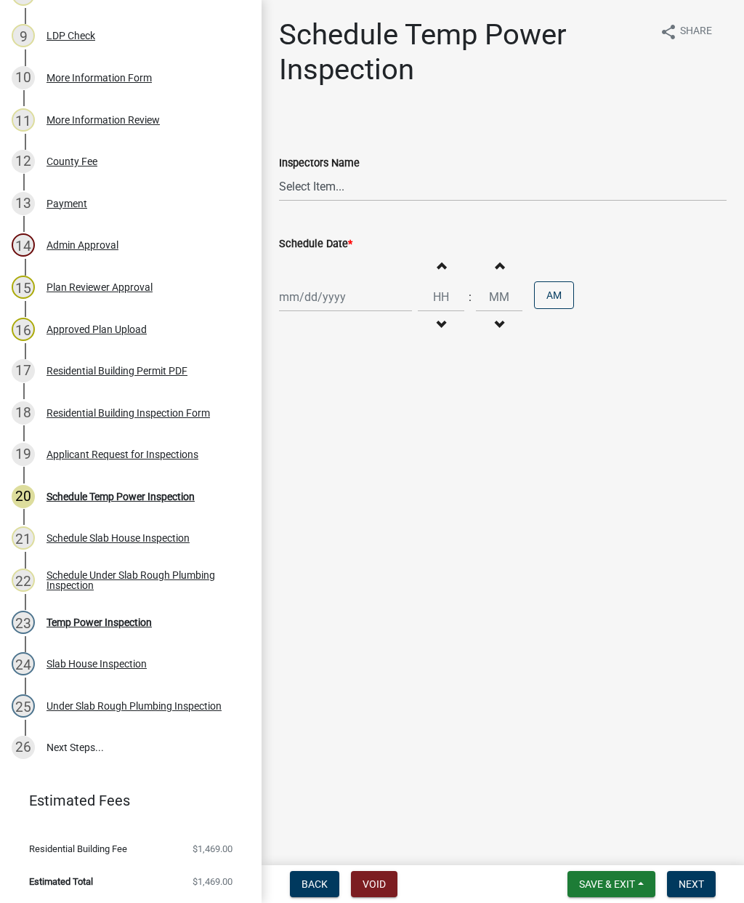
click at [355, 169] on label "Inspectors Name" at bounding box center [319, 163] width 81 height 10
click at [355, 172] on select "Select Item... mrivera ([PERSON_NAME]) jstokes ([PERSON_NAME]) asmith105 ([PERS…" at bounding box center [503, 187] width 448 height 30
select select "07642ab0-564c-47bb-824b-0ccf2da83593"
click at [313, 304] on div at bounding box center [345, 297] width 133 height 30
select select "8"
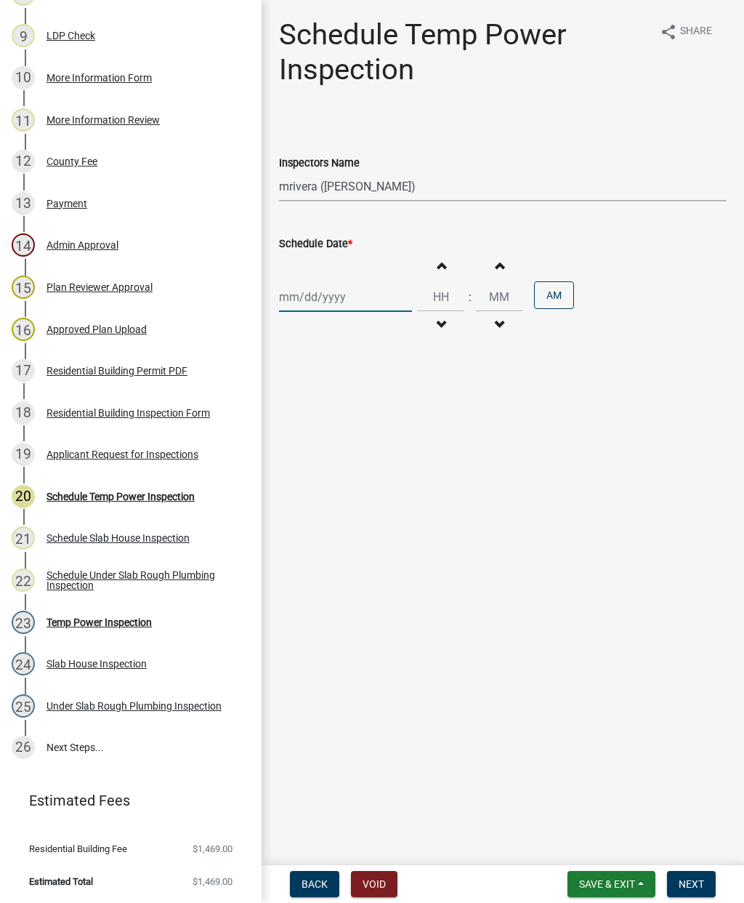
select select "2025"
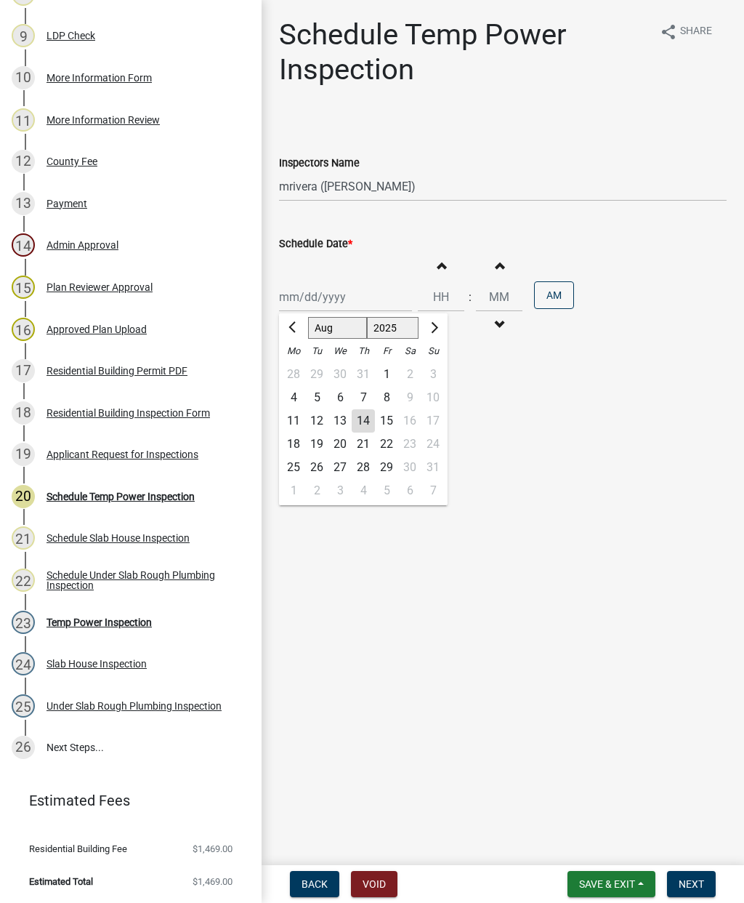
click at [394, 416] on div "15" at bounding box center [386, 420] width 23 height 23
type input "[DATE]"
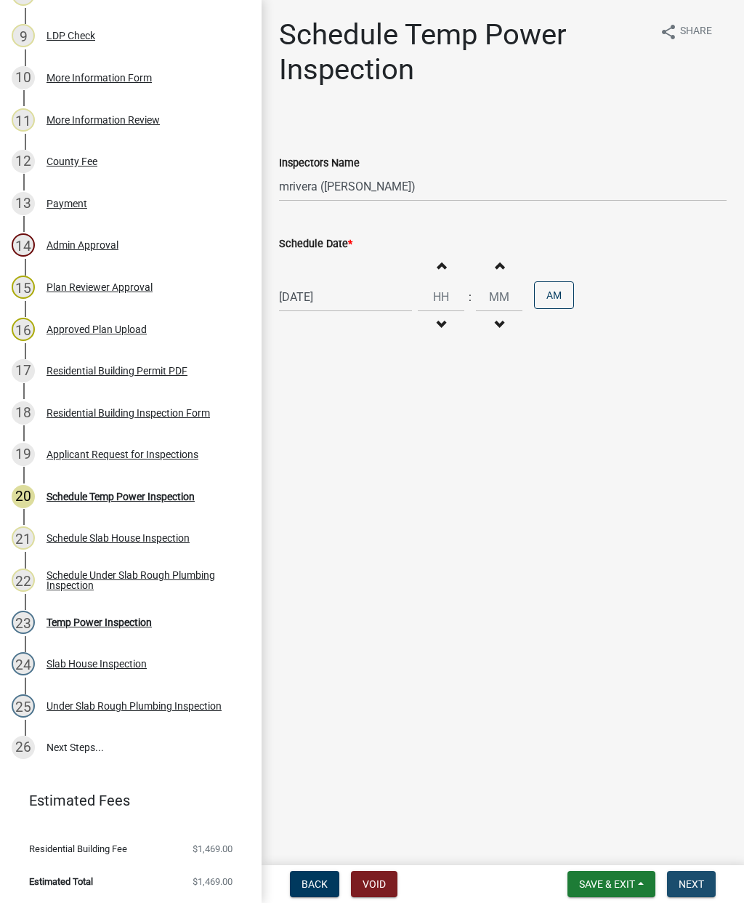
click at [688, 880] on span "Next" at bounding box center [691, 884] width 25 height 12
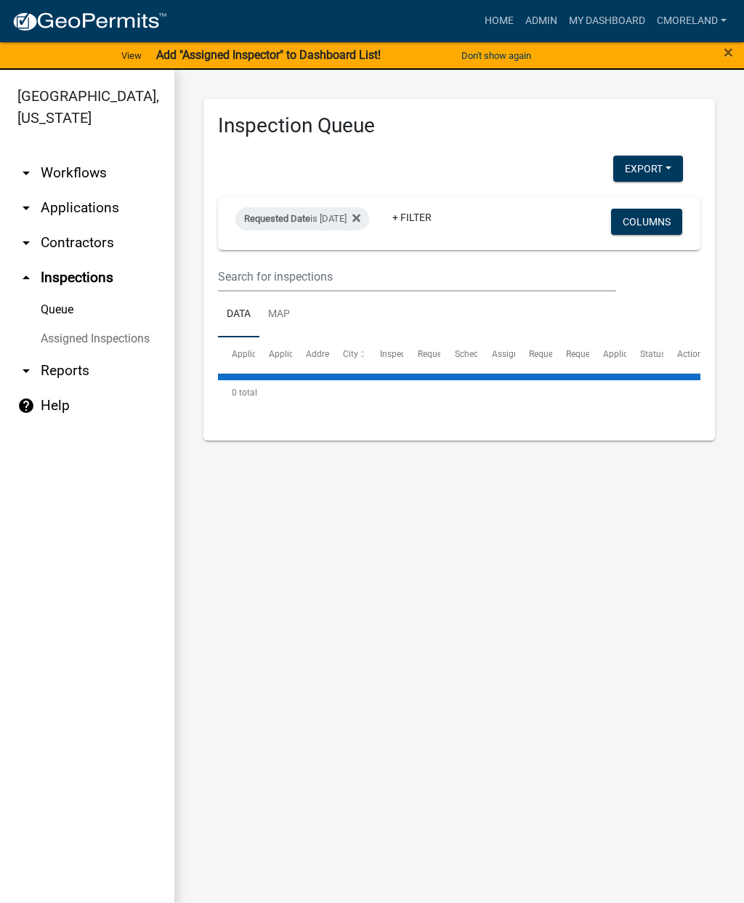
select select "2: 50"
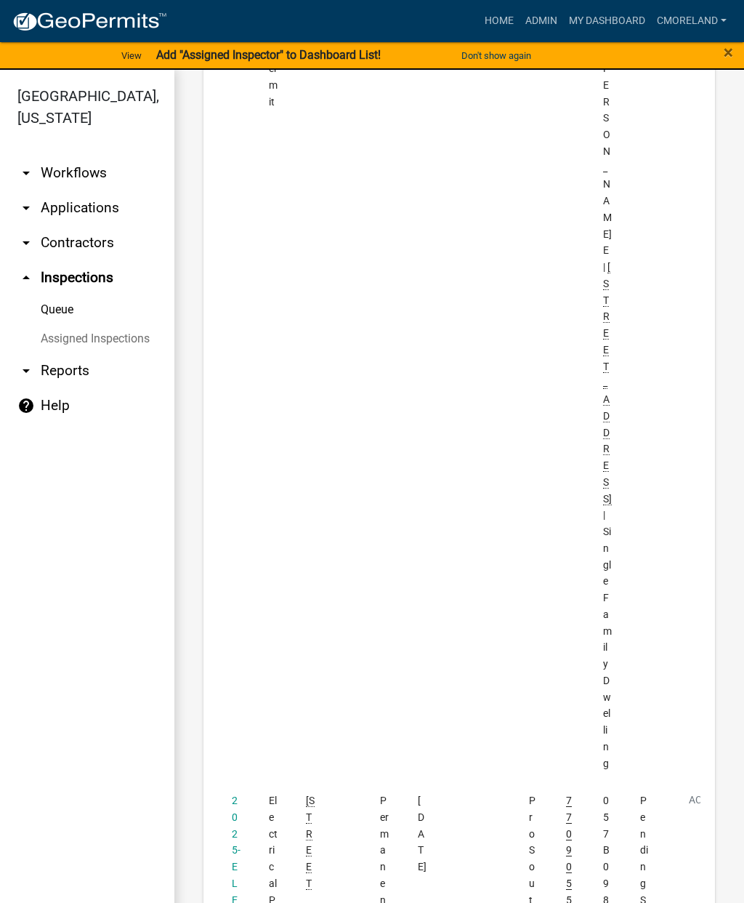
scroll to position [3984, 0]
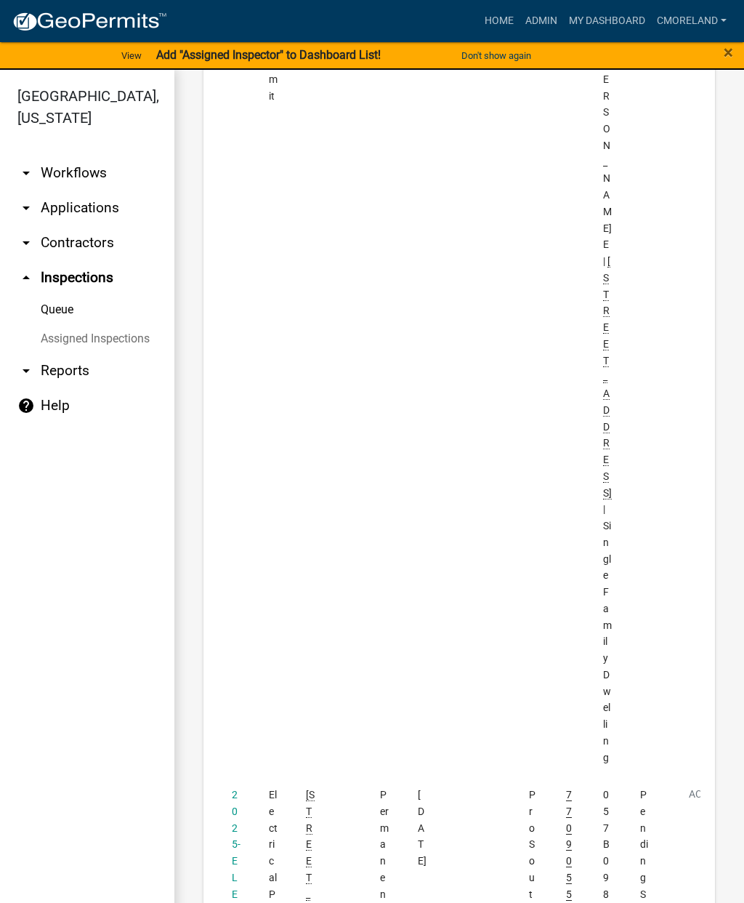
click at [235, 789] on link "2025-ELECR-418" at bounding box center [236, 885] width 9 height 193
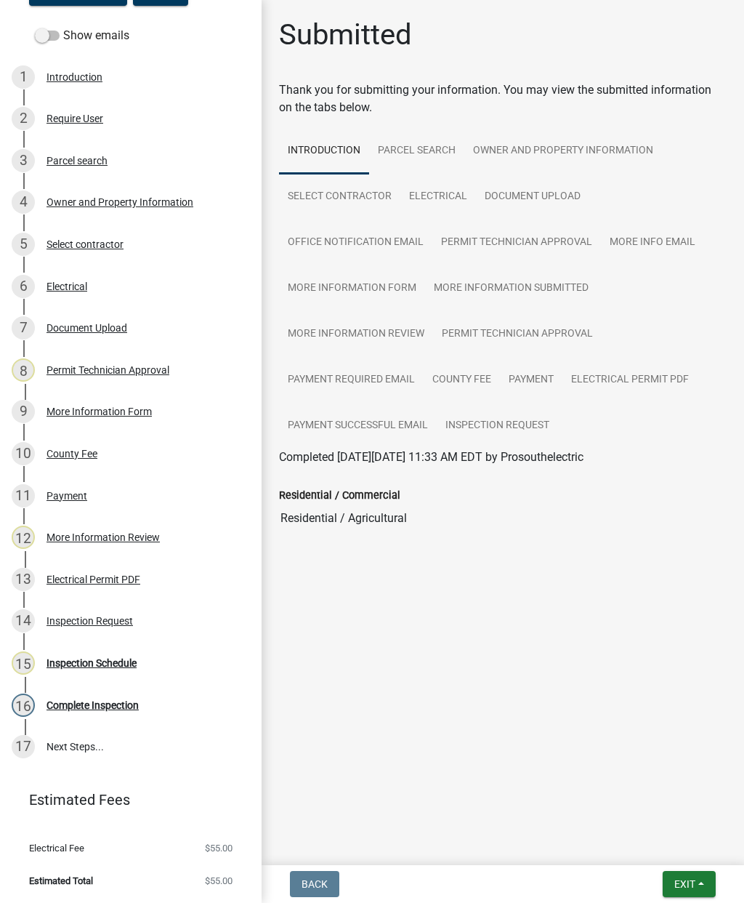
scroll to position [189, 0]
click at [104, 661] on div "Inspection Schedule" at bounding box center [92, 663] width 90 height 10
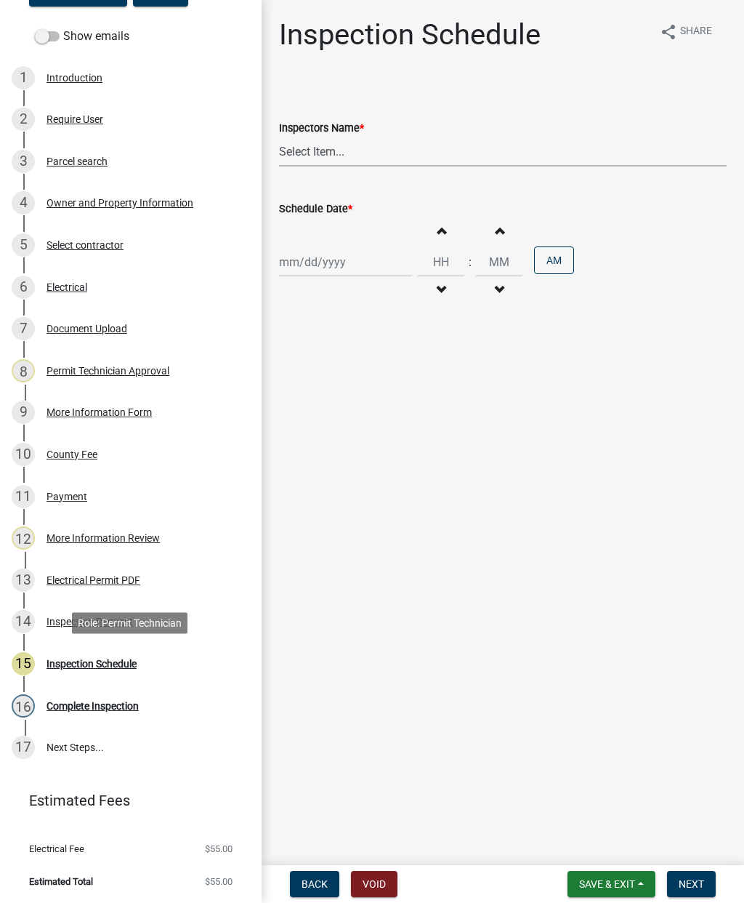
click at [364, 147] on select "Select Item... mrivera ([PERSON_NAME]) jstokes ([PERSON_NAME]) asmith105 ([PERS…" at bounding box center [503, 152] width 448 height 30
select select "07642ab0-564c-47bb-824b-0ccf2da83593"
click at [321, 254] on div at bounding box center [345, 262] width 133 height 30
select select "8"
select select "2025"
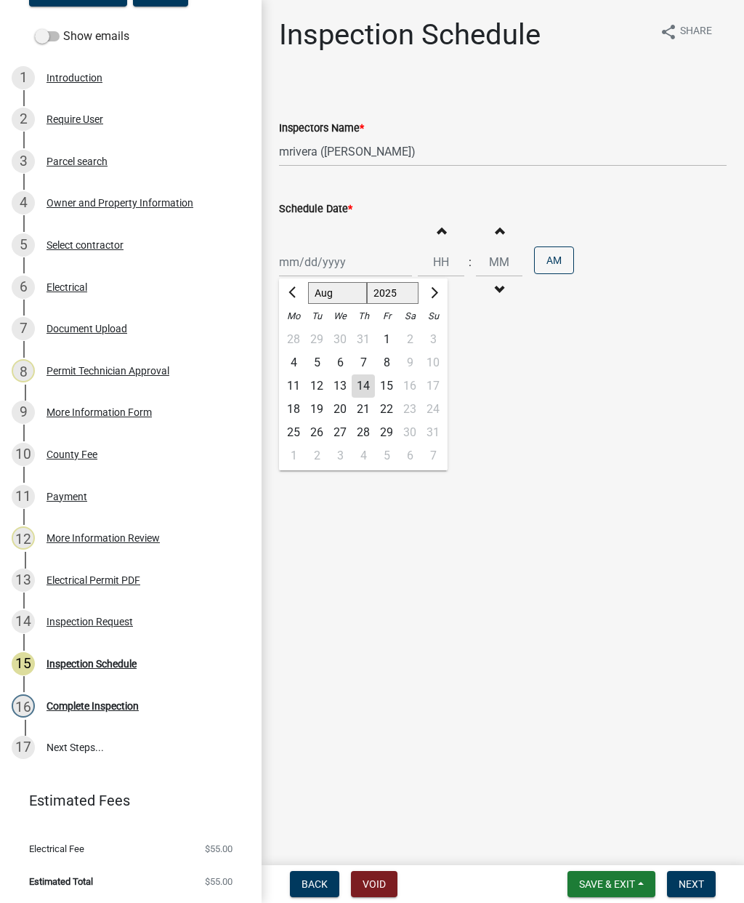
click at [388, 377] on div "15" at bounding box center [386, 385] width 23 height 23
type input "[DATE]"
click at [699, 886] on span "Next" at bounding box center [691, 884] width 25 height 12
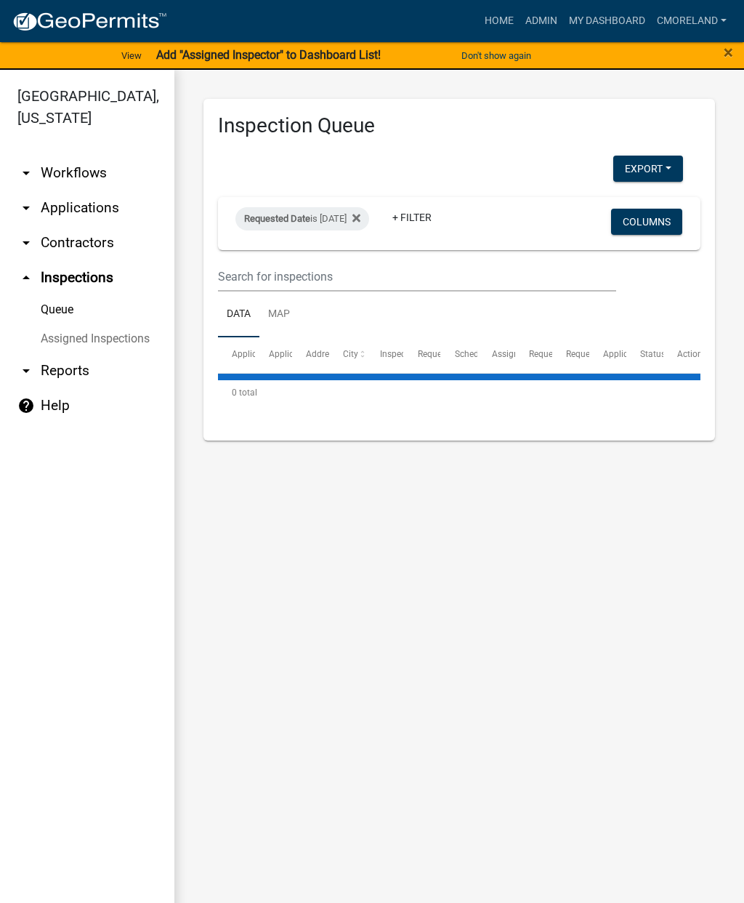
select select "2: 50"
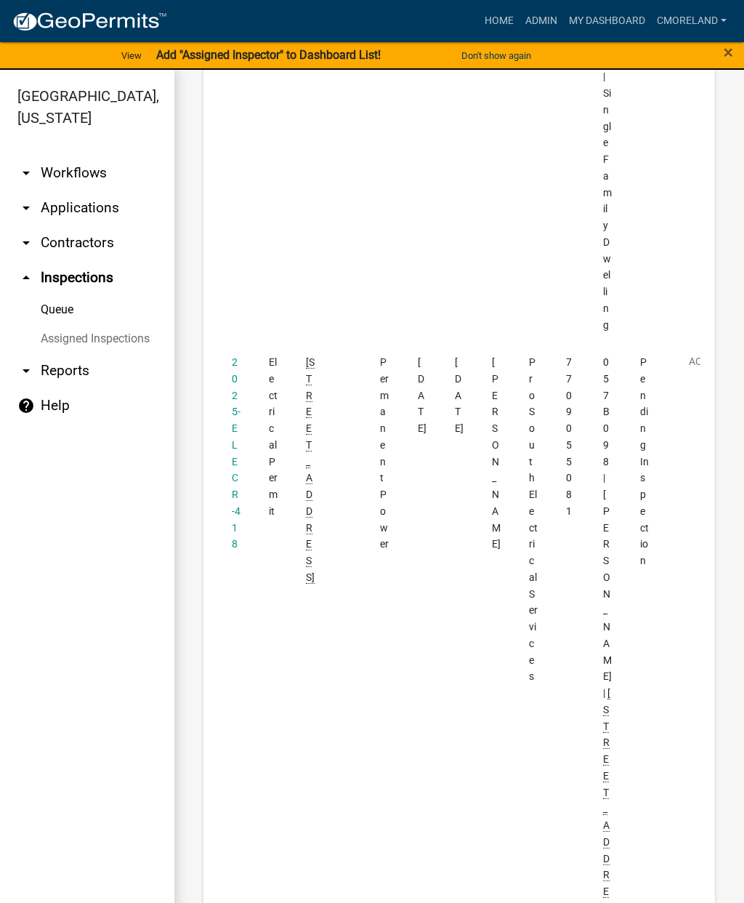
scroll to position [4417, 0]
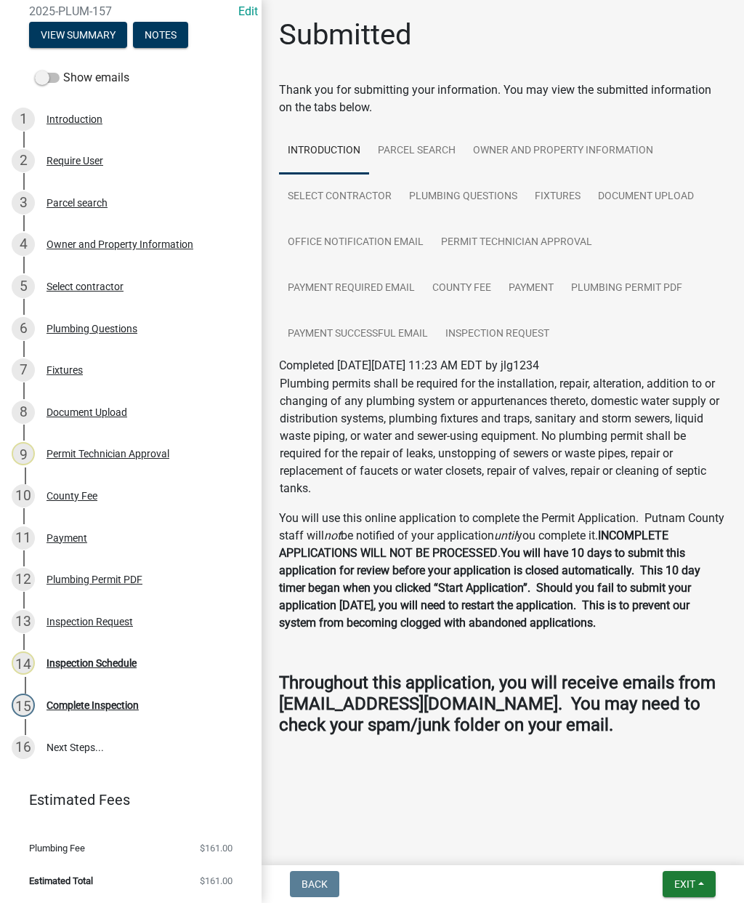
scroll to position [148, 0]
click at [110, 664] on div "Inspection Schedule" at bounding box center [92, 663] width 90 height 10
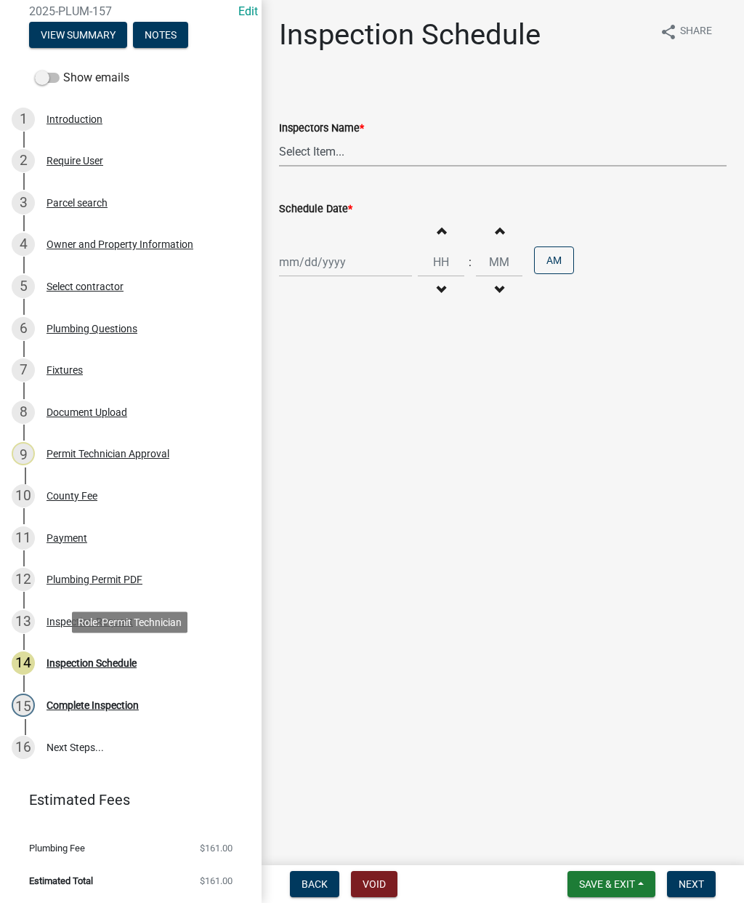
click at [339, 150] on select "Select Item... mrivera ([PERSON_NAME]) jstokes ([PERSON_NAME]) asmith105 ([PERS…" at bounding box center [503, 152] width 448 height 30
select select "a0ea4169-8540-4a2c-b9f4-cf4c1ffdeb95"
click at [318, 261] on div at bounding box center [345, 262] width 133 height 30
select select "8"
select select "2025"
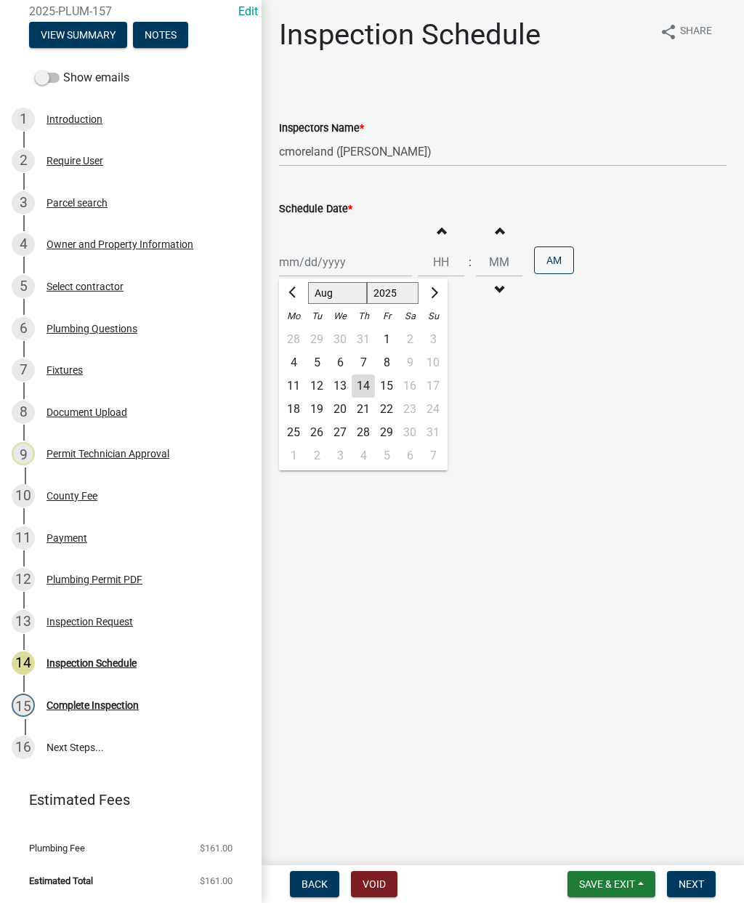
click at [363, 386] on div "14" at bounding box center [363, 385] width 23 height 23
type input "[DATE]"
click at [685, 882] on span "Next" at bounding box center [691, 884] width 25 height 12
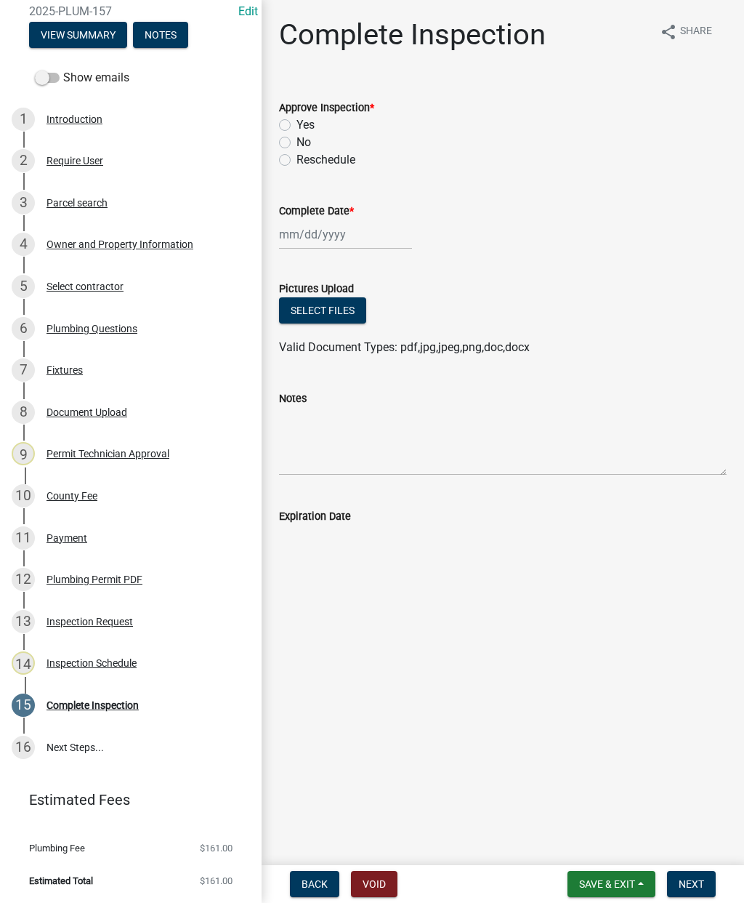
click at [297, 124] on label "Yes" at bounding box center [306, 124] width 18 height 17
click at [297, 124] on input "Yes" at bounding box center [301, 120] width 9 height 9
radio input "true"
click at [305, 244] on div at bounding box center [345, 234] width 133 height 30
select select "8"
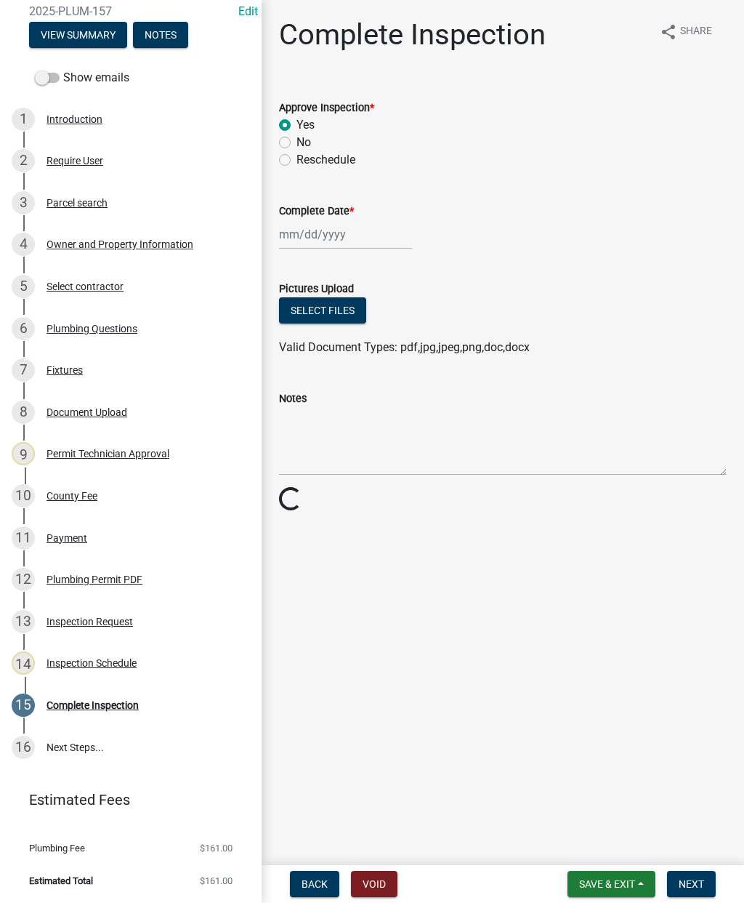
select select "2025"
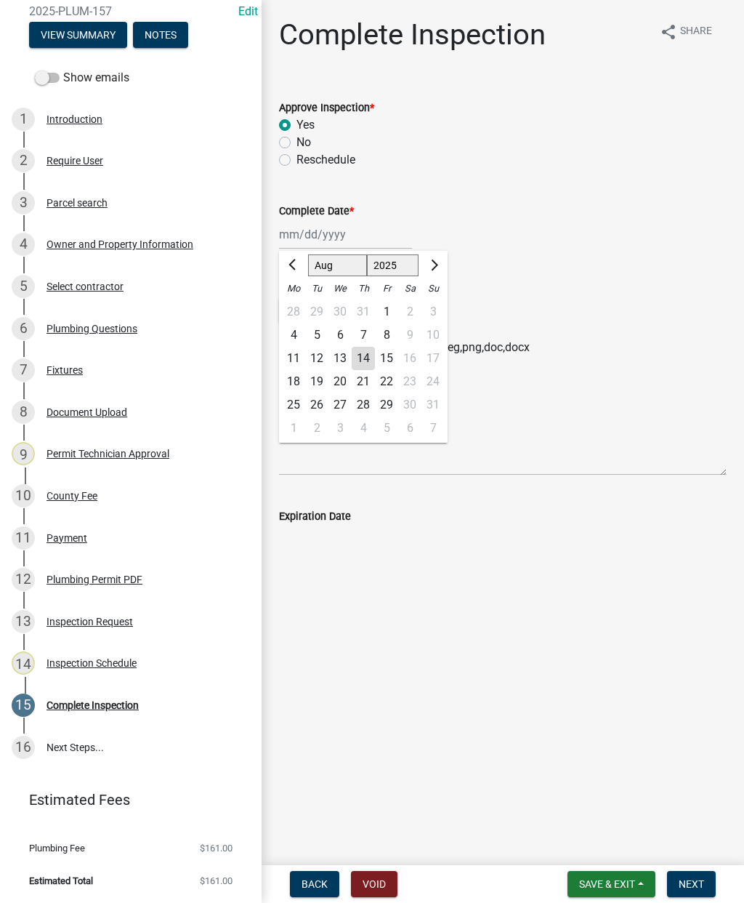
click at [368, 359] on div "14" at bounding box center [363, 358] width 23 height 23
type input "[DATE]"
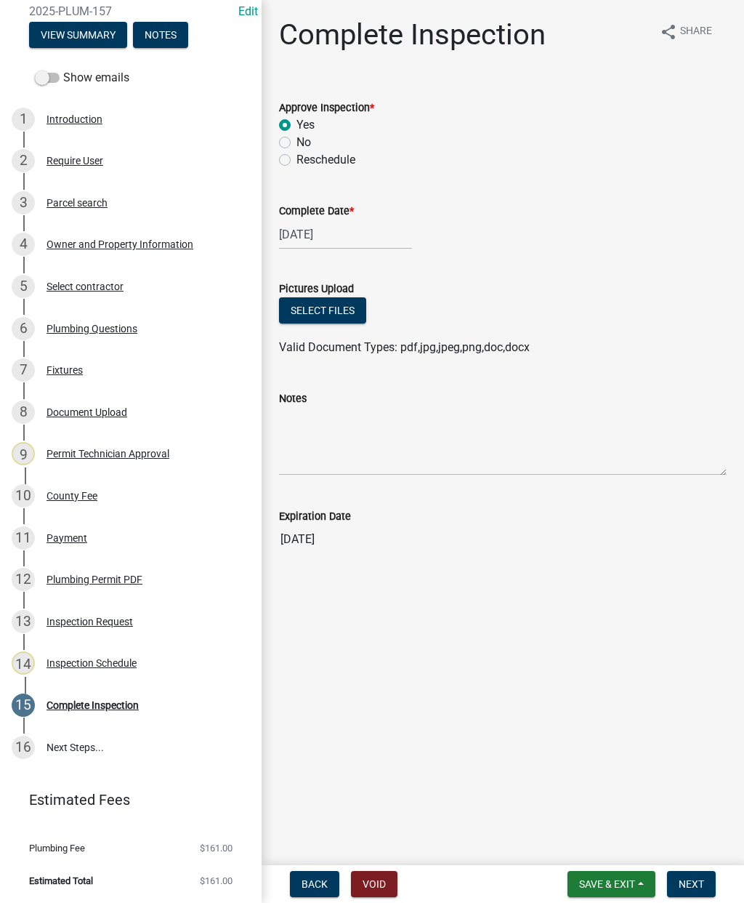
click at [690, 886] on span "Next" at bounding box center [691, 884] width 25 height 12
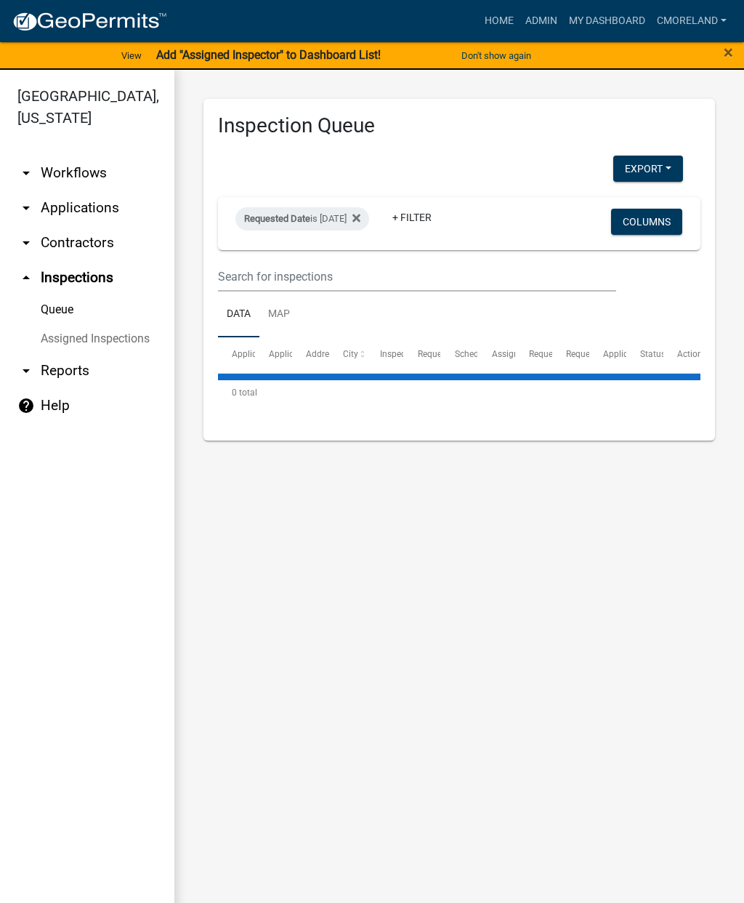
select select "2: 50"
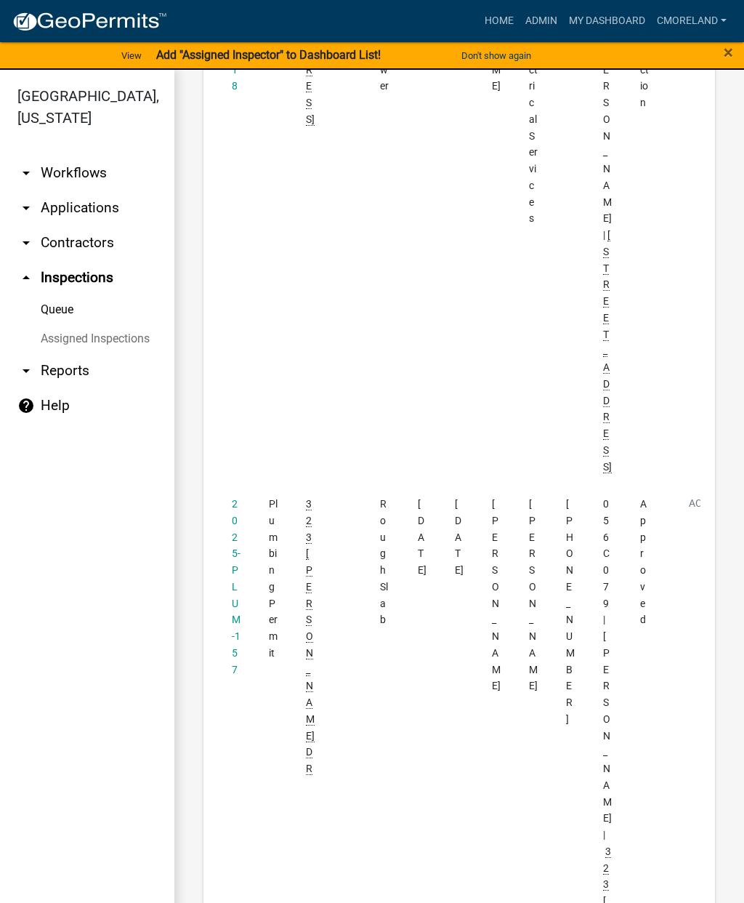
scroll to position [4872, 0]
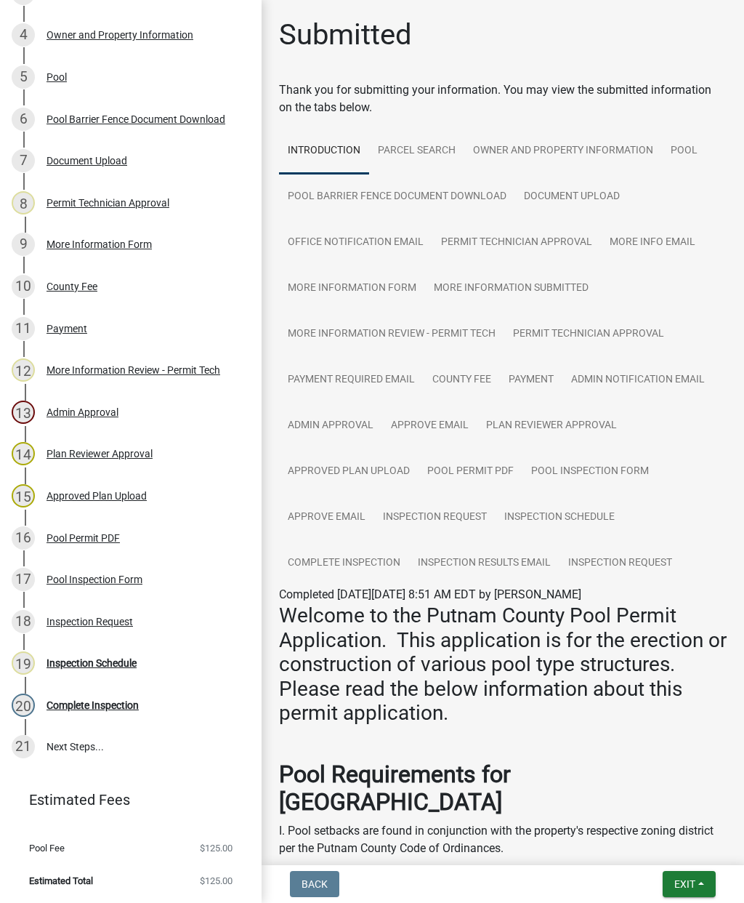
scroll to position [356, 0]
click at [90, 667] on div "Inspection Schedule" at bounding box center [92, 663] width 90 height 10
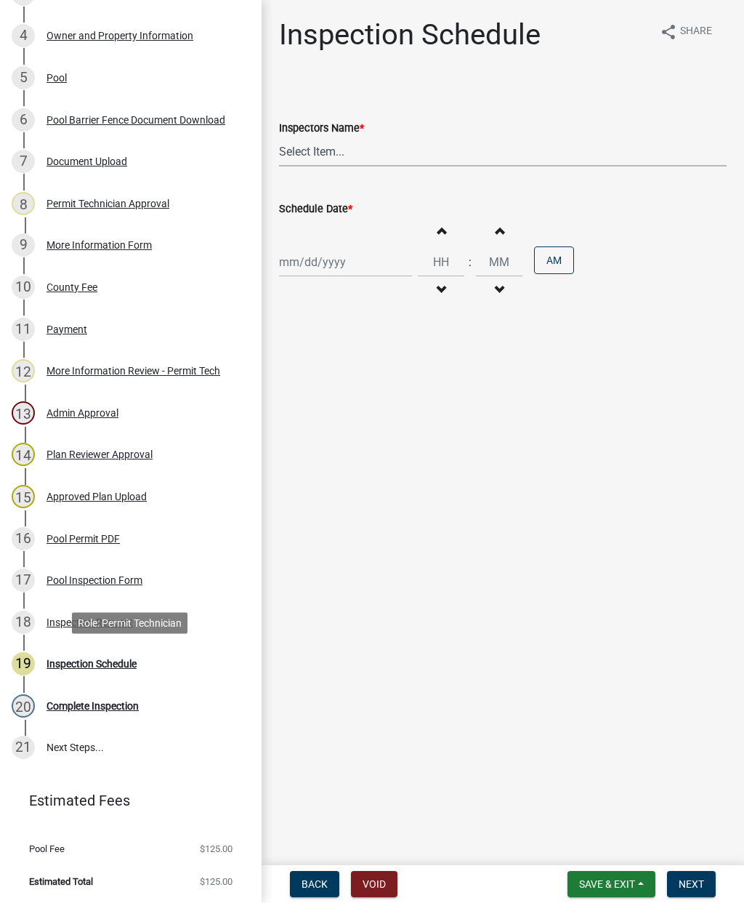
click at [362, 146] on select "Select Item... mrivera ([PERSON_NAME]) jstokes ([PERSON_NAME]) asmith105 ([PERS…" at bounding box center [503, 152] width 448 height 30
select select "07642ab0-564c-47bb-824b-0ccf2da83593"
click at [315, 257] on div at bounding box center [345, 262] width 133 height 30
select select "8"
select select "2025"
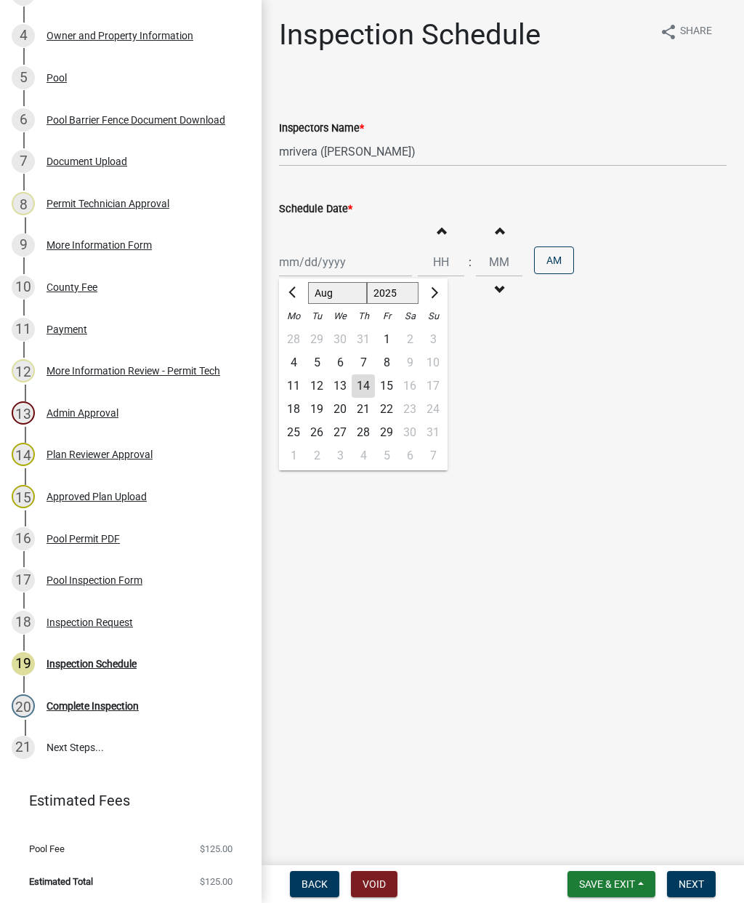
click at [387, 379] on div "15" at bounding box center [386, 385] width 23 height 23
type input "[DATE]"
click at [689, 889] on span "Next" at bounding box center [691, 884] width 25 height 12
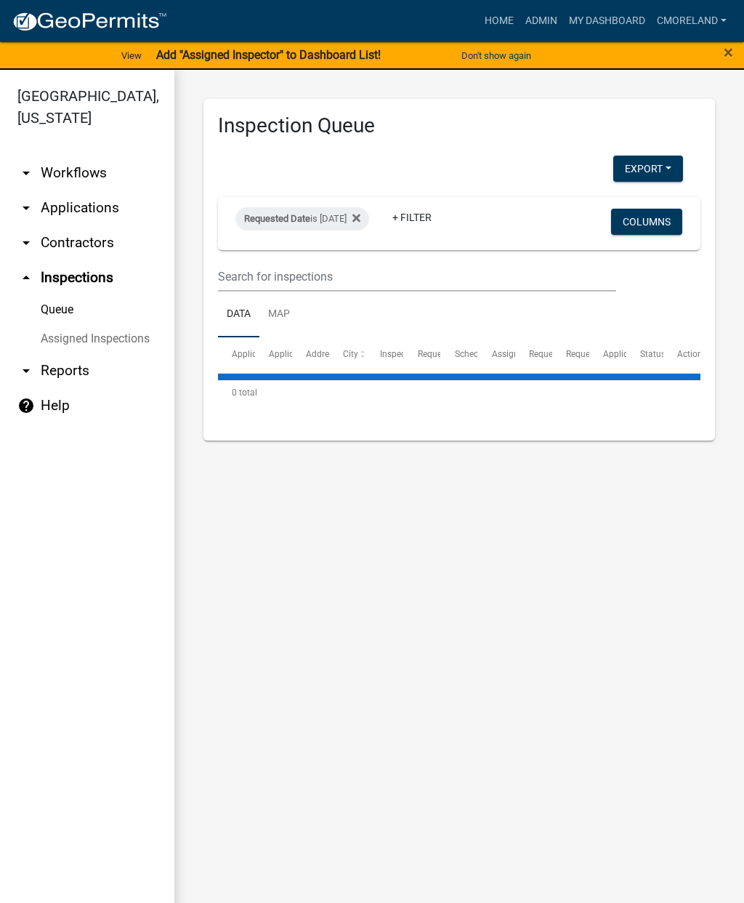
select select "2: 50"
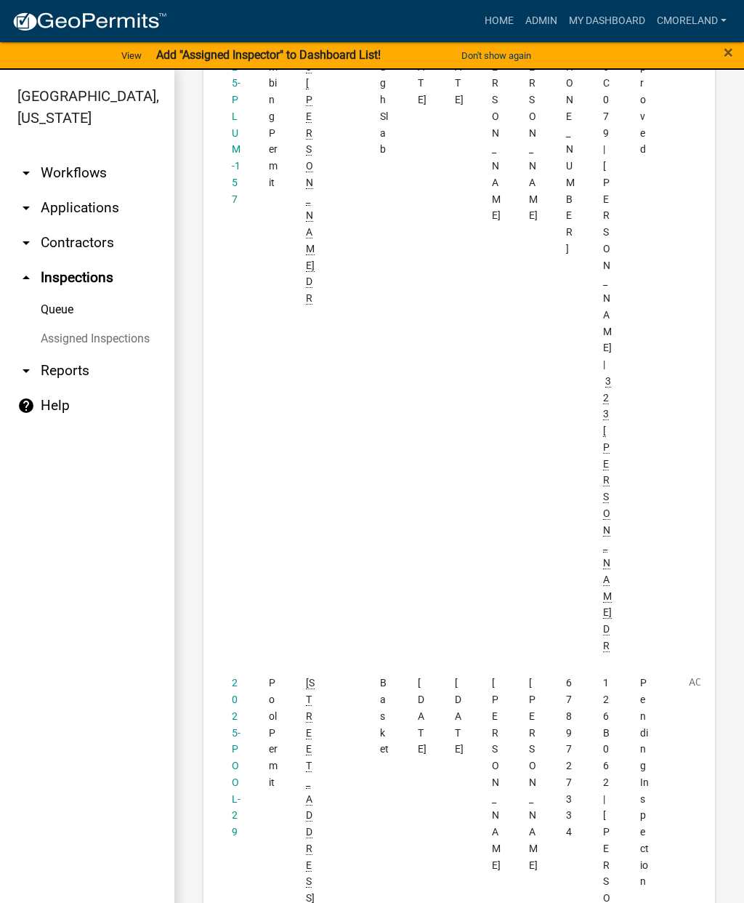
scroll to position [5359, 0]
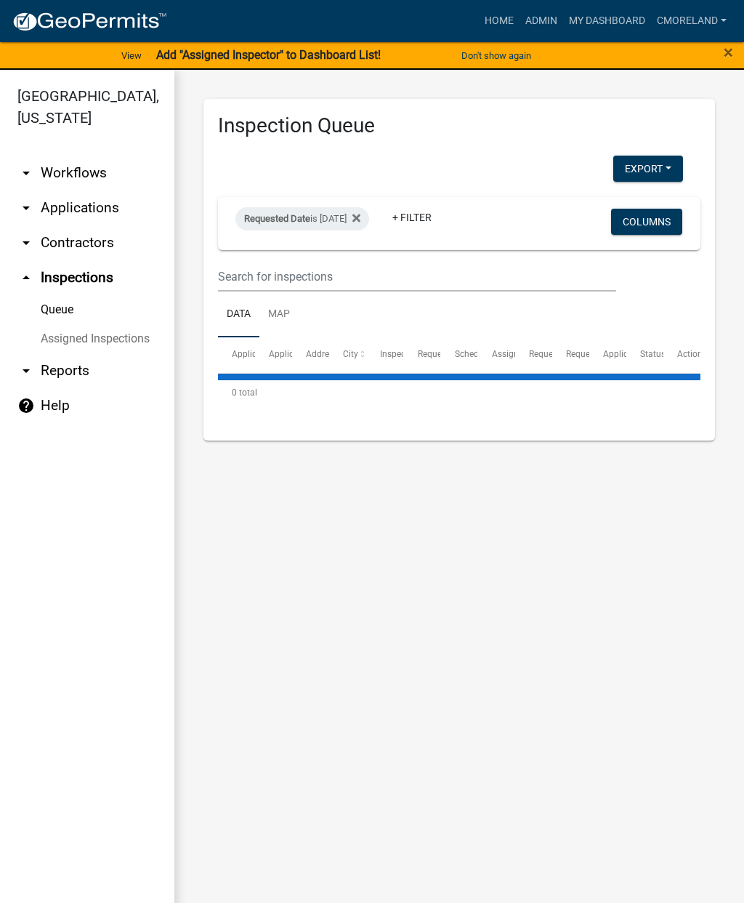
select select "2: 50"
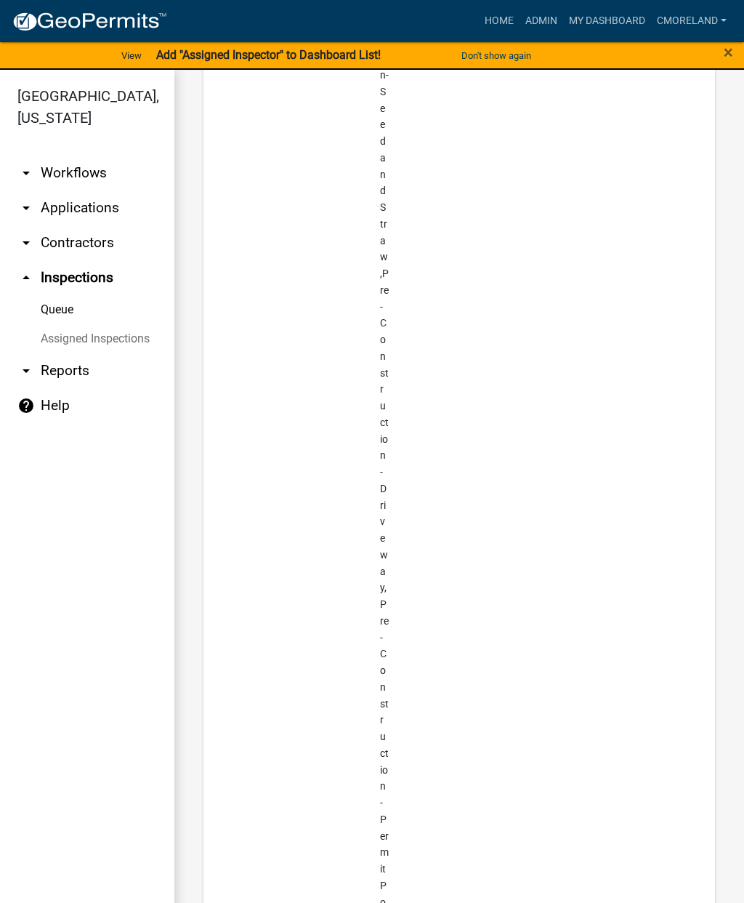
scroll to position [8770, 0]
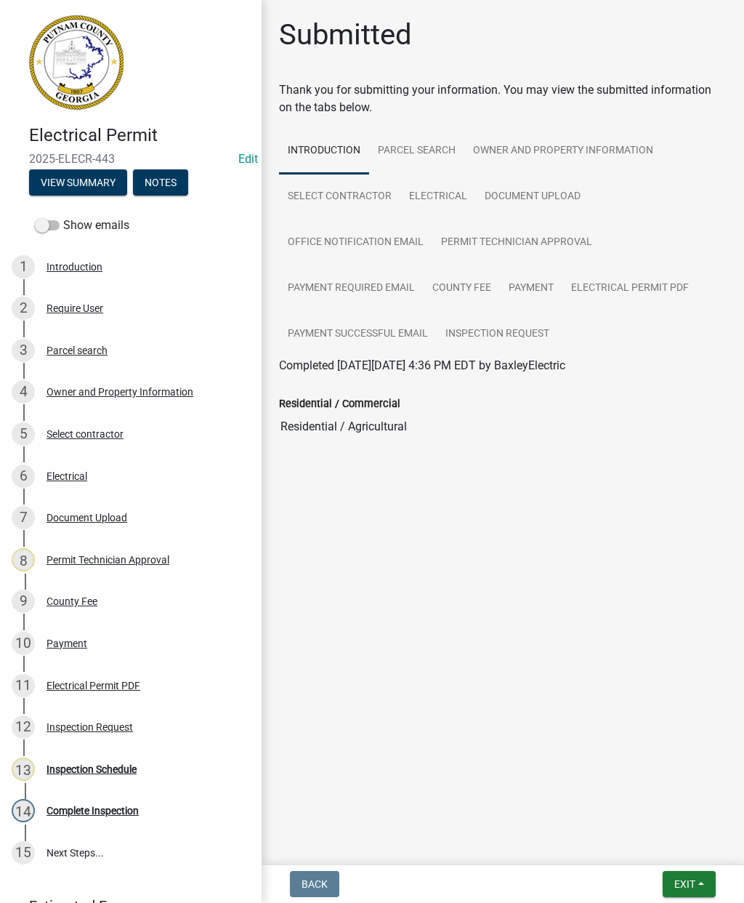
click at [94, 764] on div "Inspection Schedule" at bounding box center [92, 769] width 90 height 10
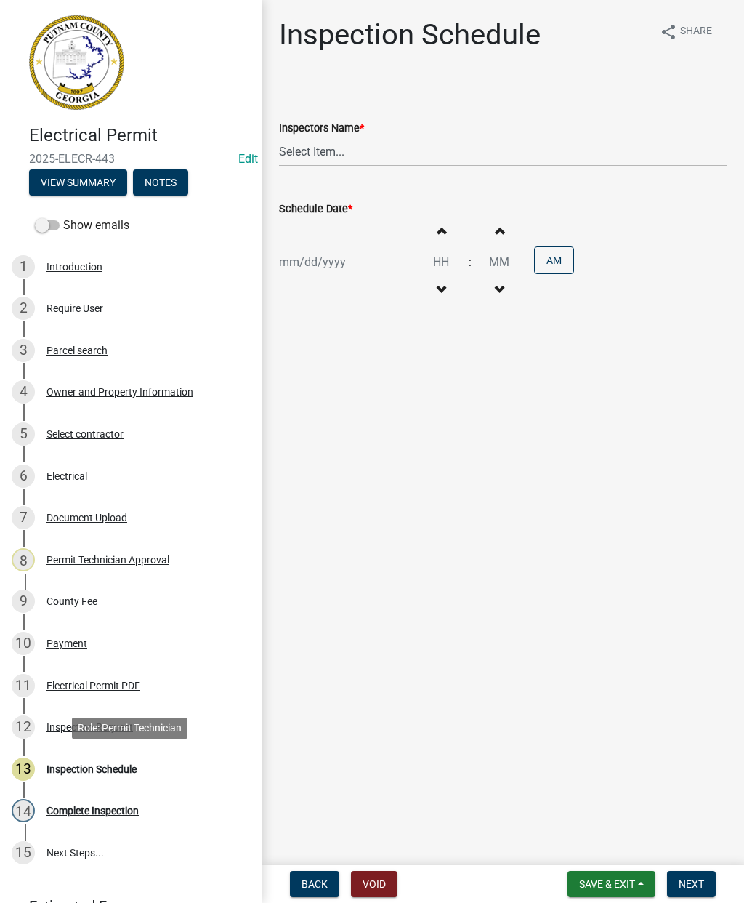
click at [344, 150] on select "Select Item... mrivera (Michele Rivera) jstokes (Jerry Stokes) asmith105 (Antho…" at bounding box center [503, 152] width 448 height 30
select select "07642ab0-564c-47bb-824b-0ccf2da83593"
click at [317, 259] on div at bounding box center [345, 262] width 133 height 30
select select "8"
select select "2025"
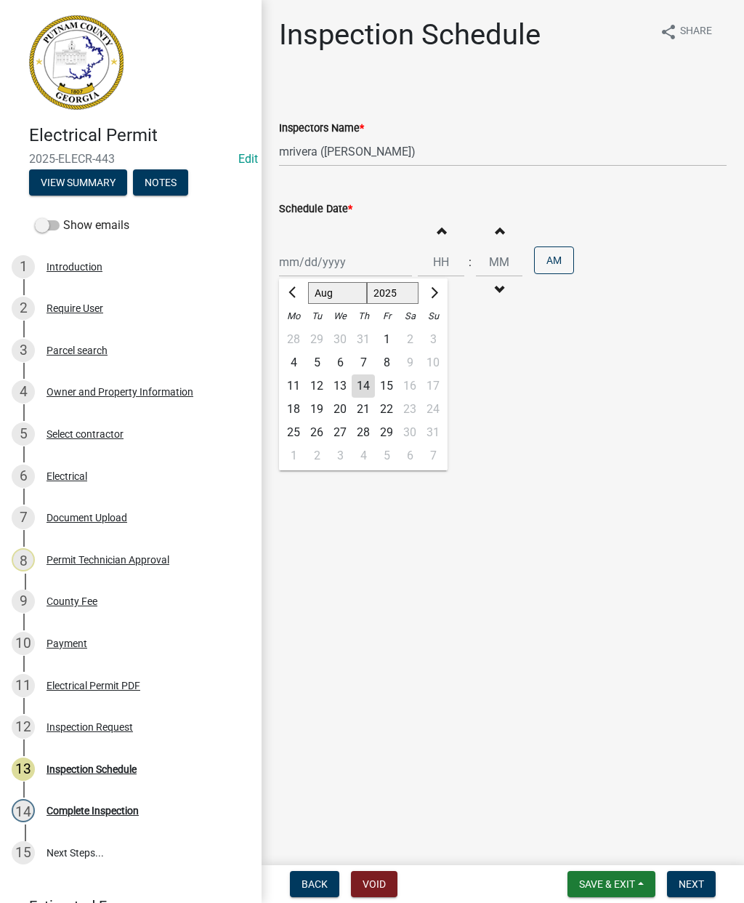
click at [376, 380] on div "15" at bounding box center [386, 385] width 23 height 23
type input "[DATE]"
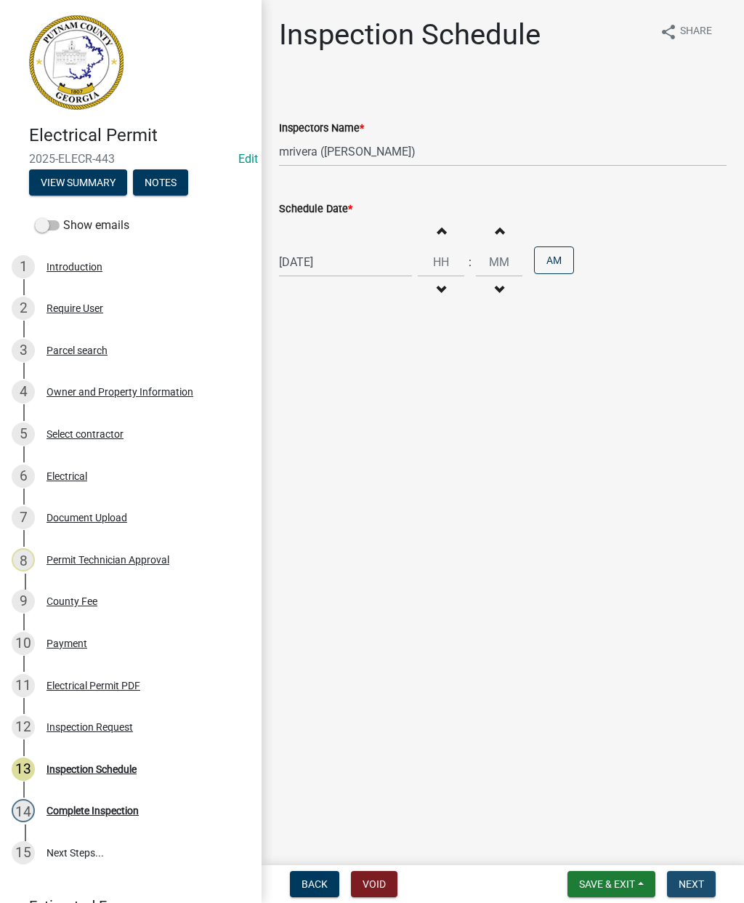
click at [688, 878] on span "Next" at bounding box center [691, 884] width 25 height 12
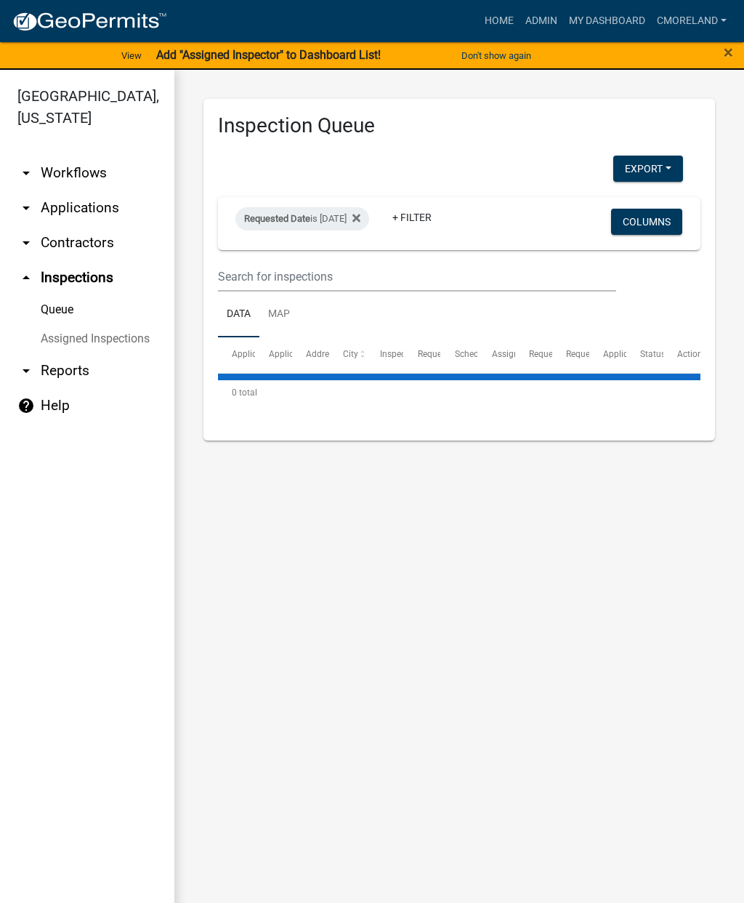
select select "2: 50"
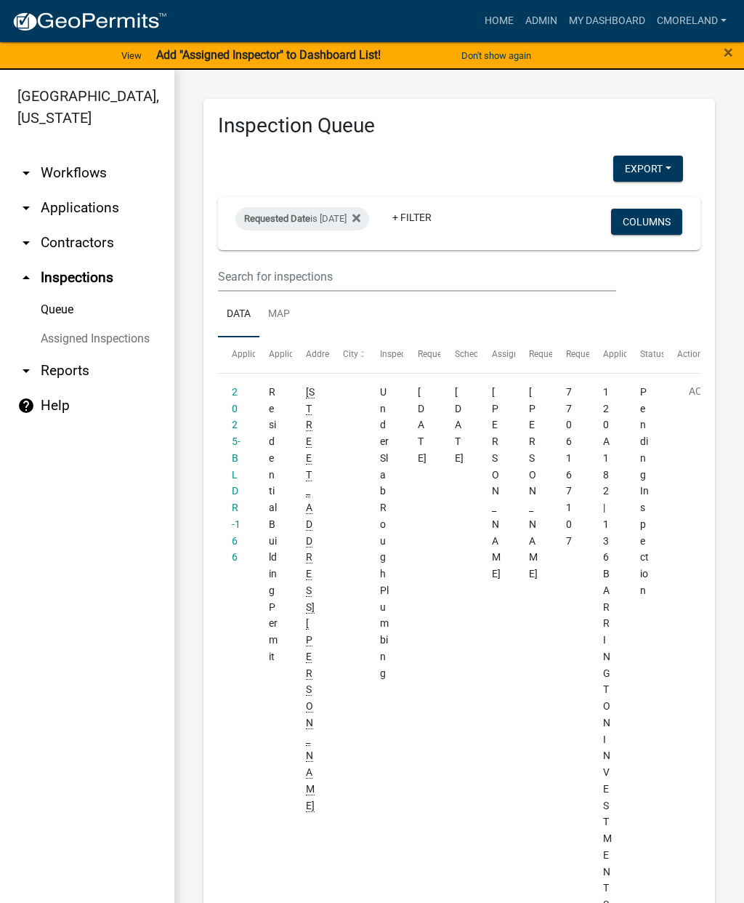
click at [398, 779] on datatable-body-cell "Under Slab Rough Plumbing" at bounding box center [384, 897] width 37 height 1046
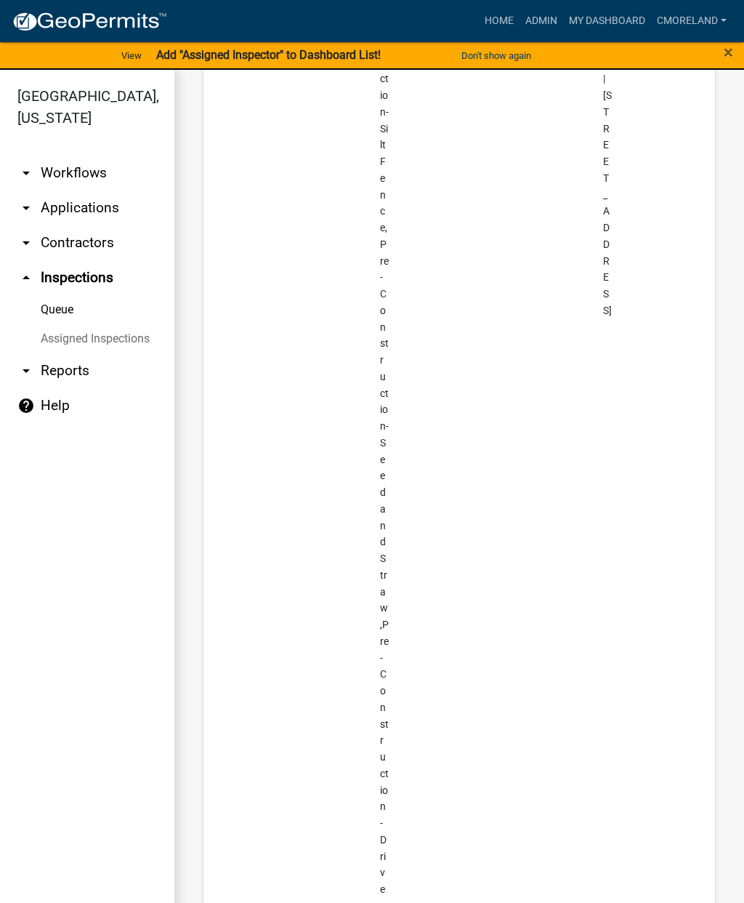
scroll to position [8416, 0]
